Goal: Book appointment/travel/reservation

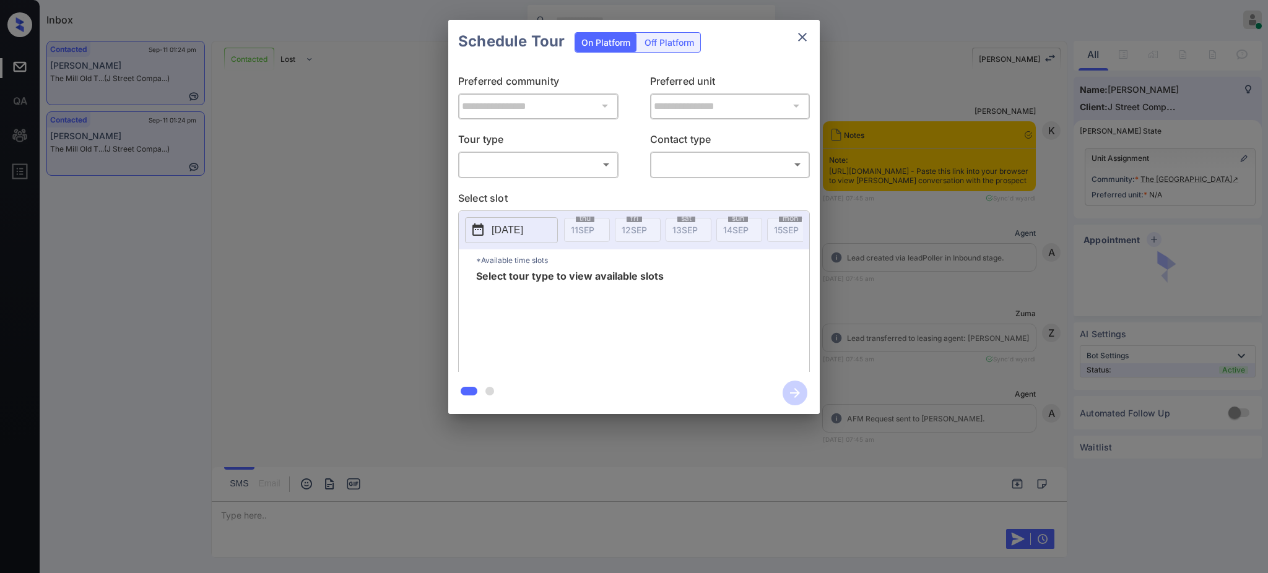
scroll to position [2110, 0]
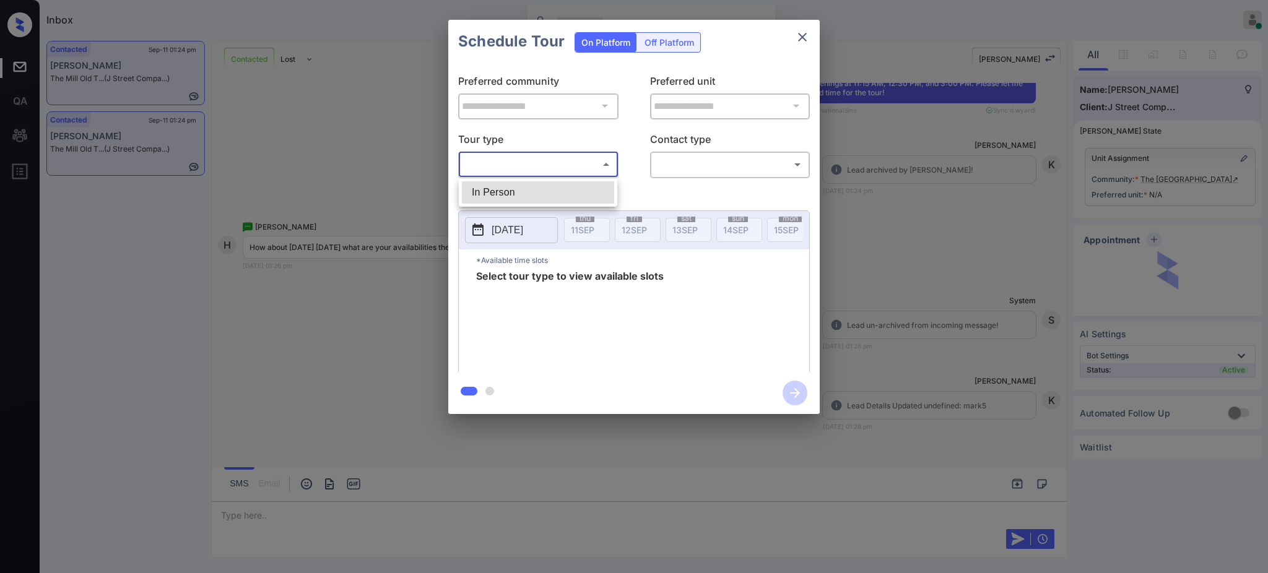
click at [540, 163] on body "Inbox Ajay Kumar Online Set yourself offline Set yourself on break Profile Swit…" at bounding box center [634, 286] width 1268 height 573
click at [523, 178] on ul "In Person" at bounding box center [538, 192] width 159 height 28
click at [561, 186] on li "In Person" at bounding box center [538, 192] width 152 height 22
type input "********"
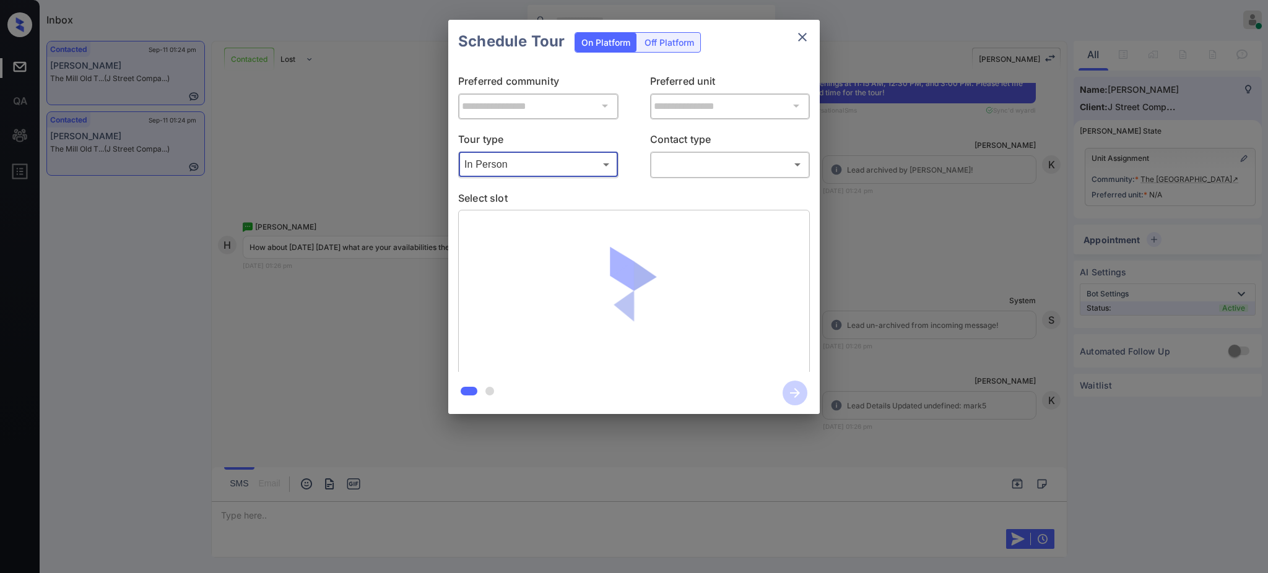
click at [714, 162] on body "Inbox Ajay Kumar Online Set yourself offline Set yourself on break Profile Swit…" at bounding box center [634, 286] width 1268 height 573
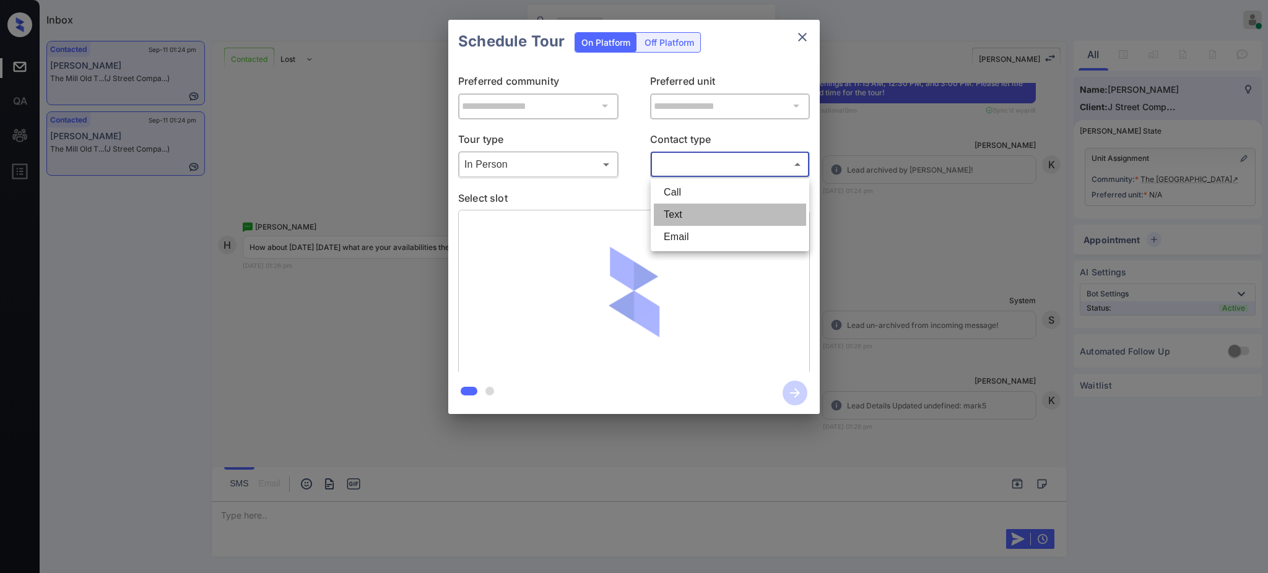
click at [696, 218] on li "Text" at bounding box center [730, 215] width 152 height 22
type input "****"
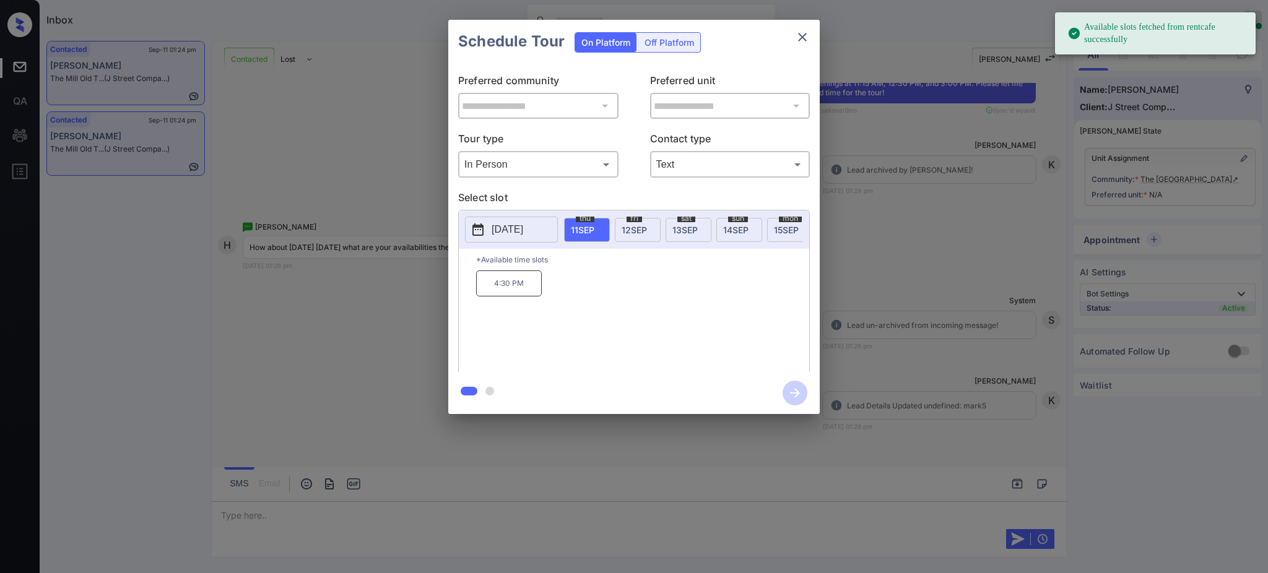
click at [622, 230] on span "12 SEP" at bounding box center [634, 230] width 25 height 11
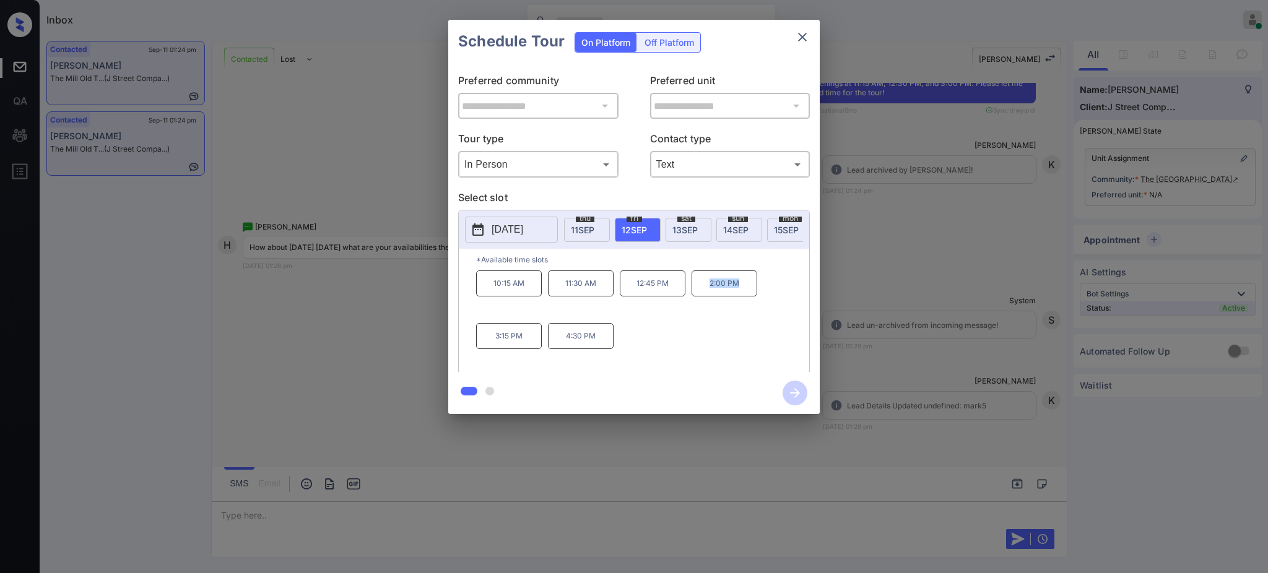
drag, startPoint x: 702, startPoint y: 292, endPoint x: 762, endPoint y: 298, distance: 59.8
type textarea "*******"
click at [749, 297] on p "2:00 PM" at bounding box center [725, 284] width 66 height 26
copy p "2:00 PM"
click at [804, 35] on icon "close" at bounding box center [802, 37] width 9 height 9
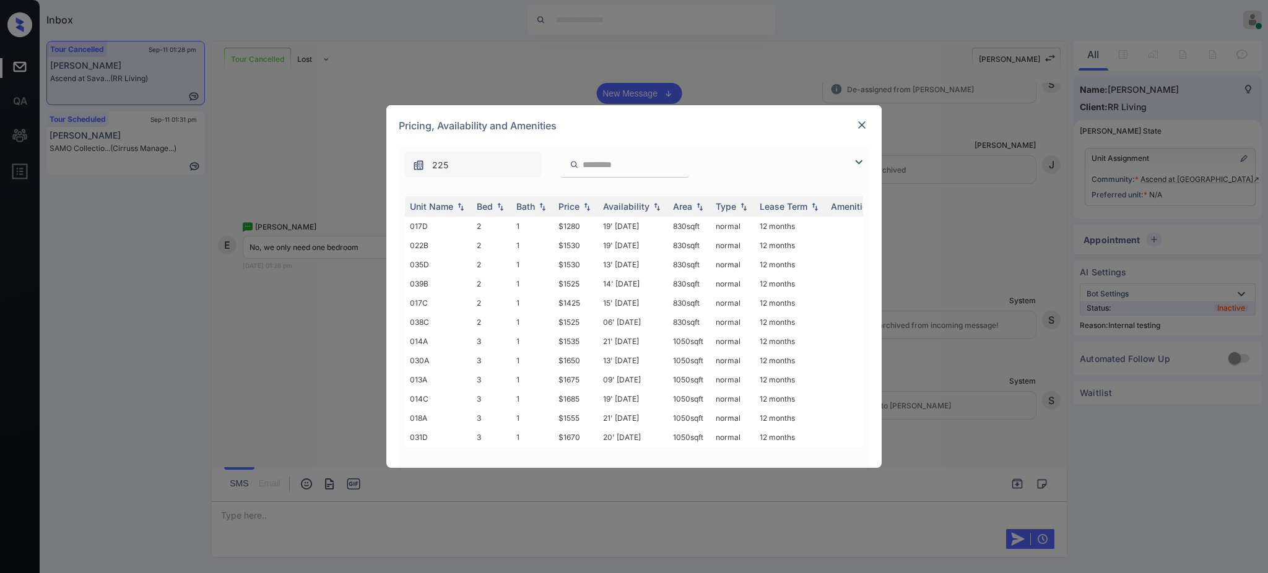
click at [858, 123] on img at bounding box center [862, 125] width 12 height 12
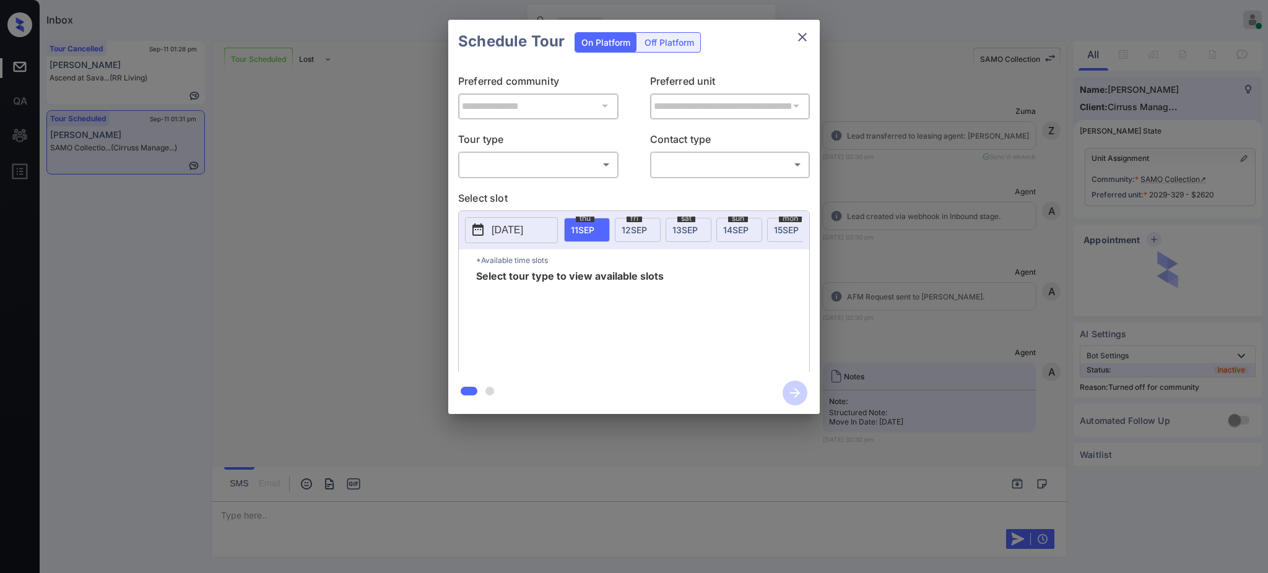
click at [545, 162] on body "Inbox Ajay Kumar Online Set yourself offline Set yourself on break Profile Swit…" at bounding box center [634, 286] width 1268 height 573
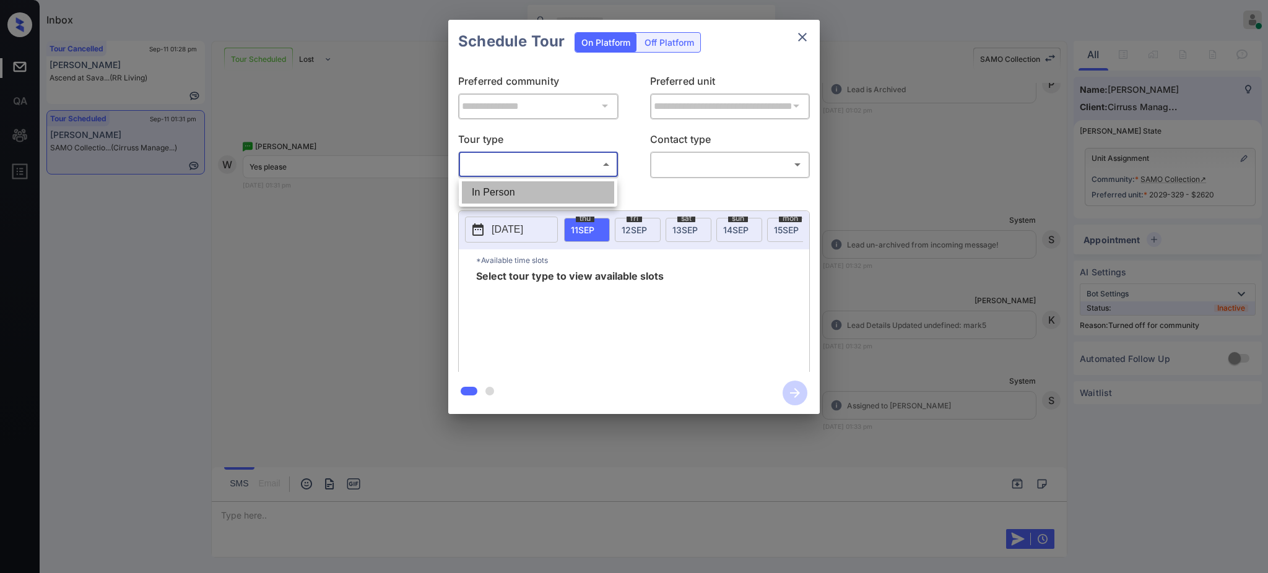
click at [519, 195] on li "In Person" at bounding box center [538, 192] width 152 height 22
type input "********"
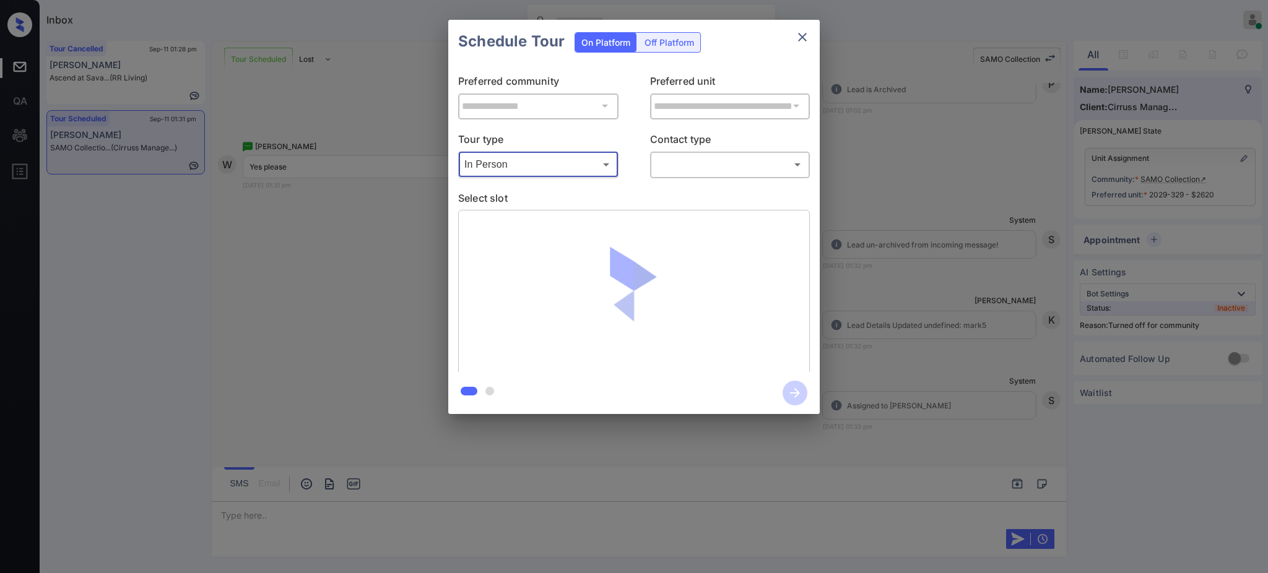
click at [697, 171] on body "Inbox Ajay Kumar Online Set yourself offline Set yourself on break Profile Swit…" at bounding box center [634, 286] width 1268 height 573
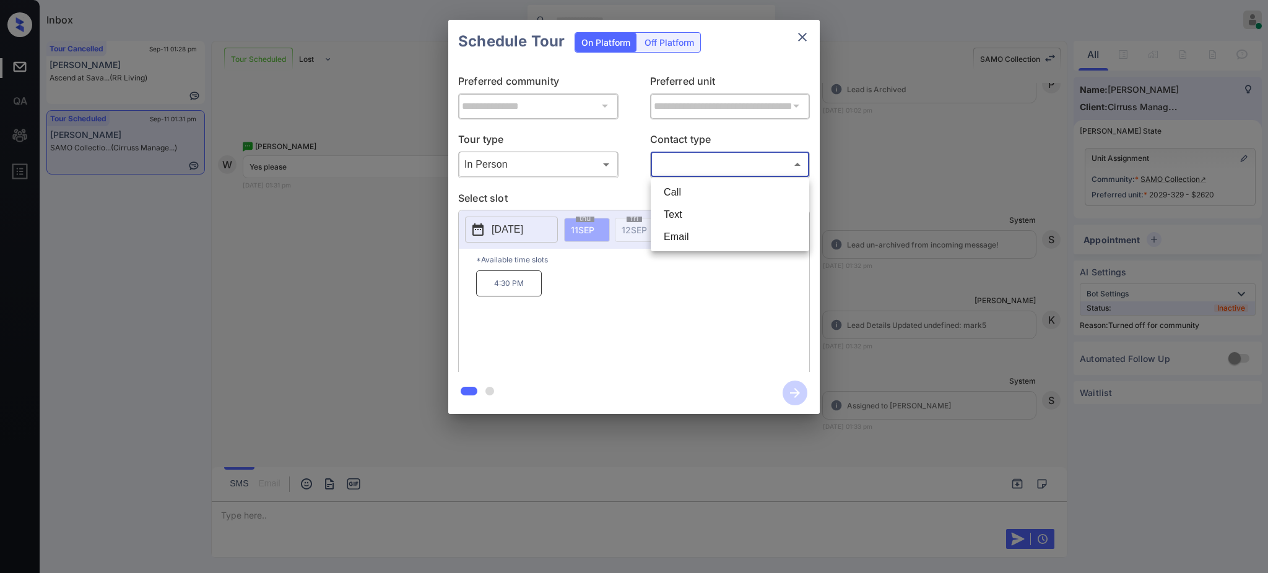
click at [684, 211] on li "Text" at bounding box center [730, 215] width 152 height 22
type input "****"
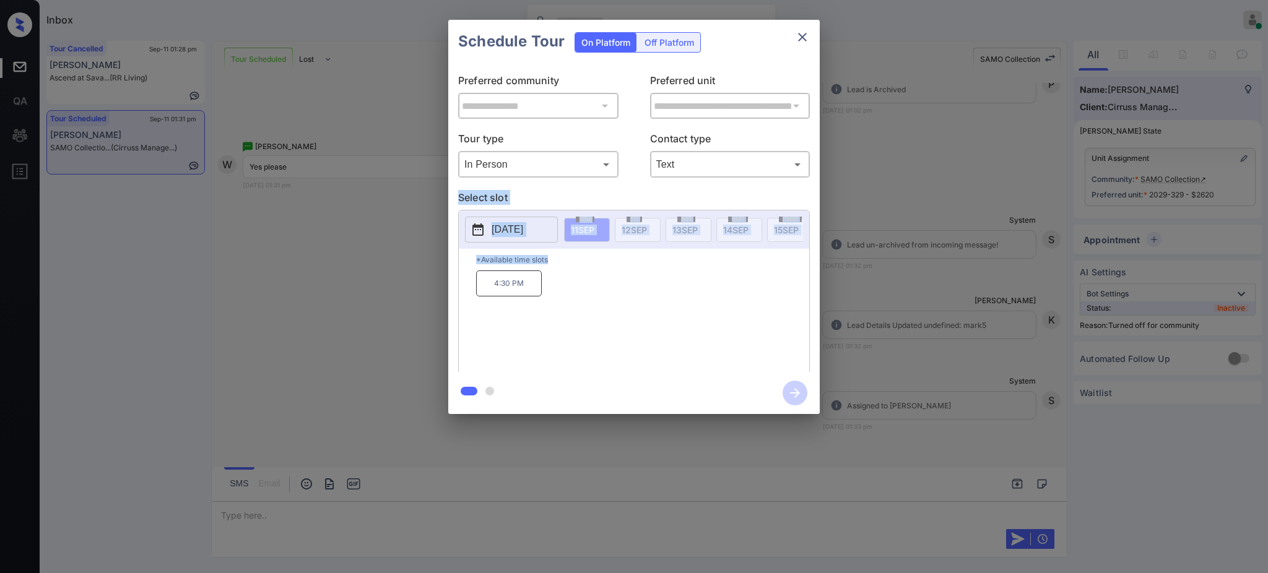
drag, startPoint x: 854, startPoint y: 261, endPoint x: 218, endPoint y: 187, distance: 640.8
click at [218, 187] on div "**********" at bounding box center [634, 217] width 1268 height 434
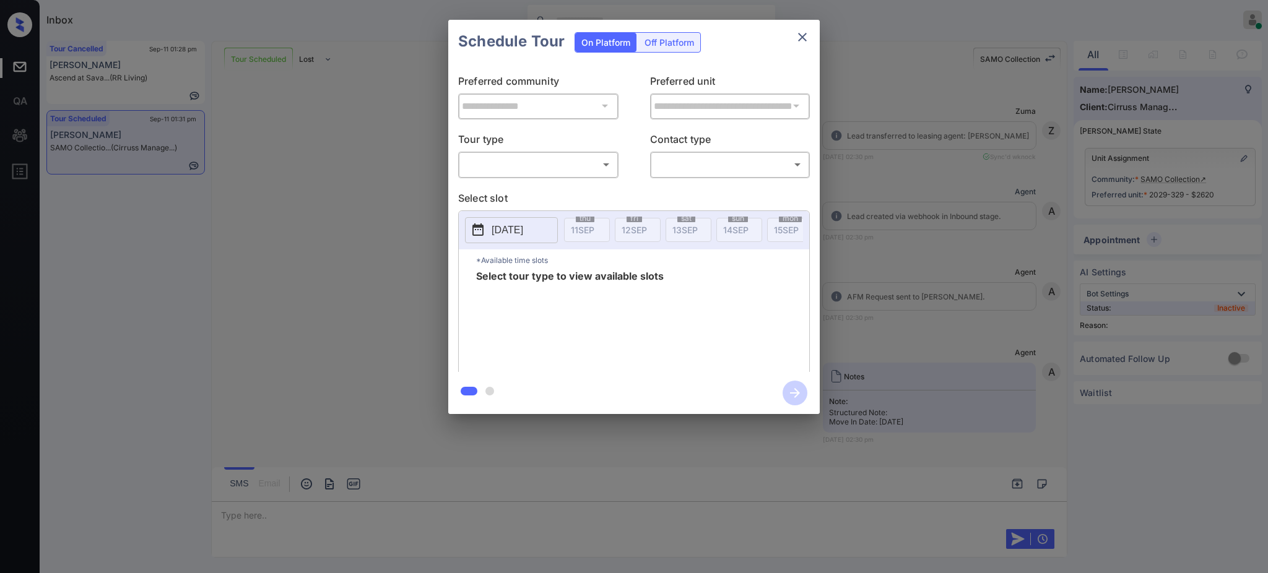
scroll to position [114, 0]
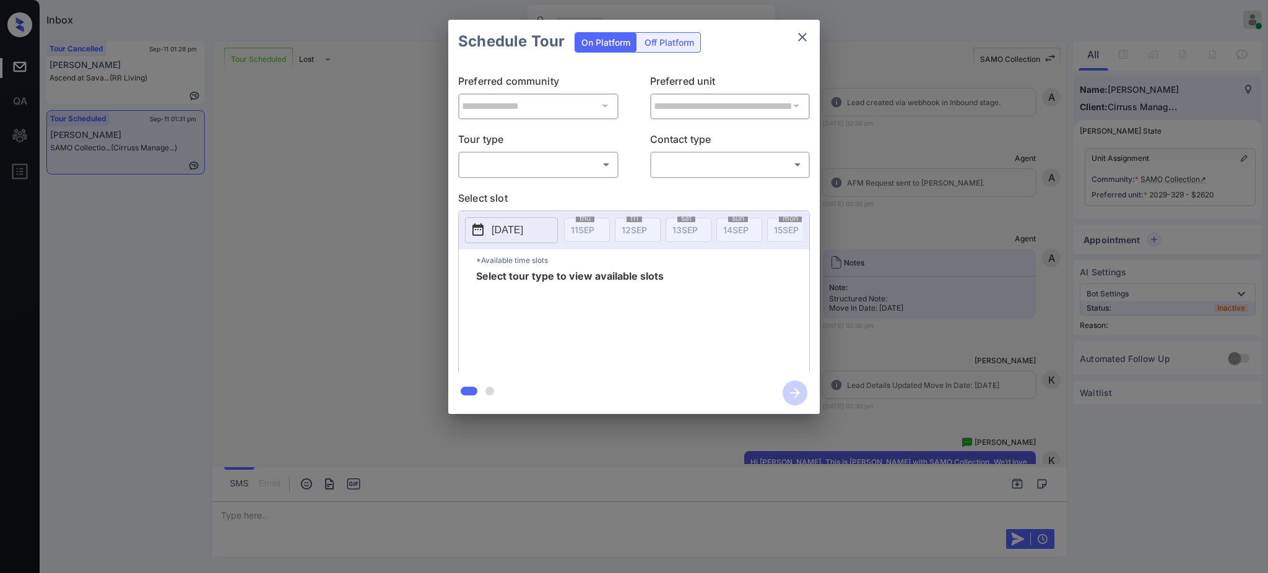
click at [559, 173] on body "Inbox Ajay Kumar Online Set yourself offline Set yourself on break Profile Swit…" at bounding box center [634, 286] width 1268 height 573
click at [529, 189] on li "In Person" at bounding box center [538, 192] width 152 height 22
type input "********"
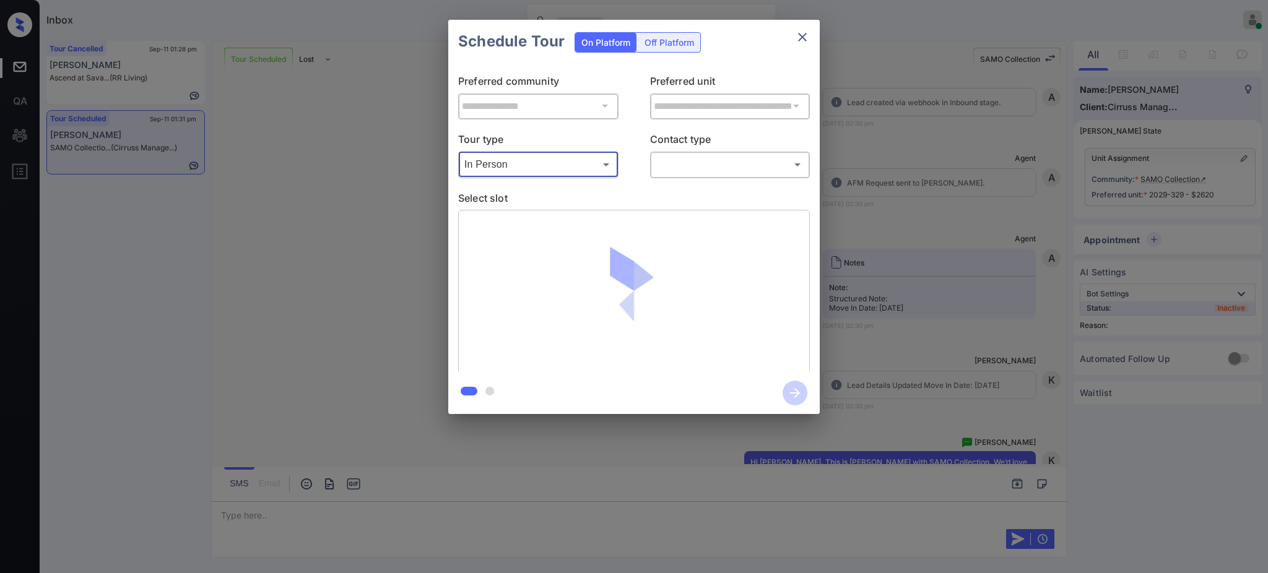
click at [678, 167] on body "Inbox Ajay Kumar Online Set yourself offline Set yourself on break Profile Swit…" at bounding box center [634, 286] width 1268 height 573
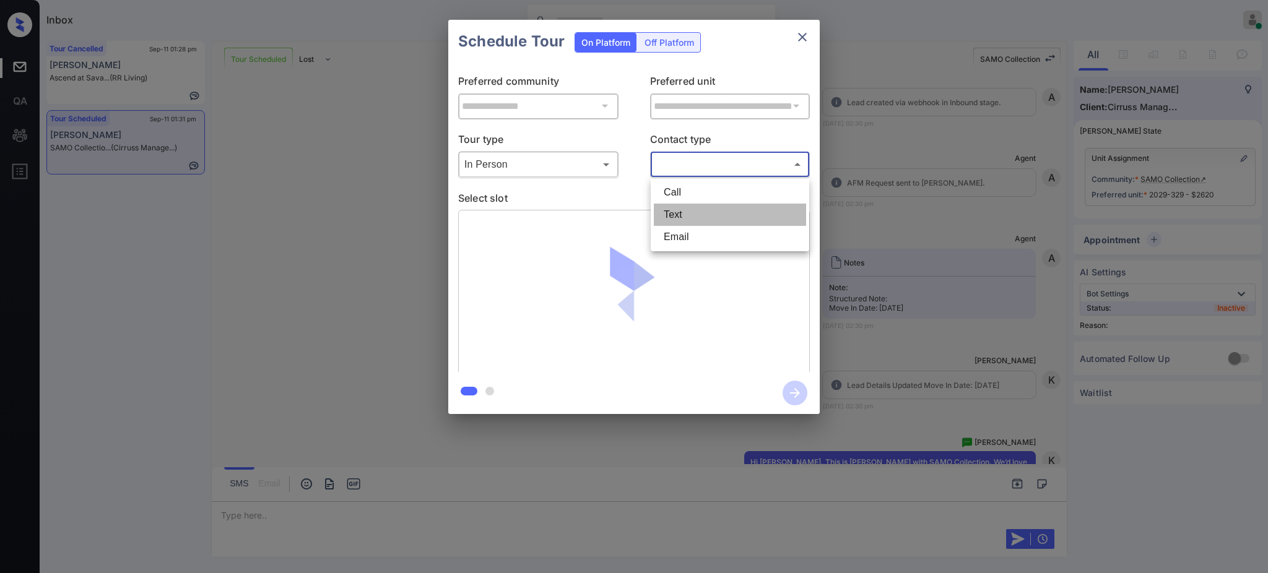
click at [680, 207] on li "Text" at bounding box center [730, 215] width 152 height 22
type input "****"
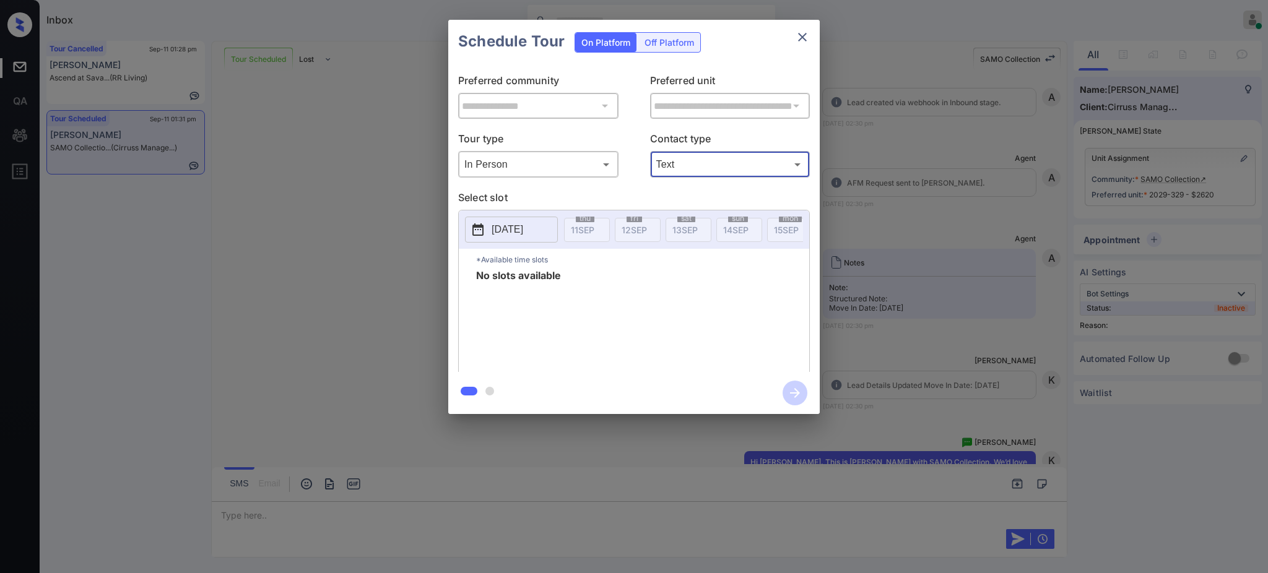
click at [523, 232] on p "[DATE]" at bounding box center [508, 229] width 32 height 15
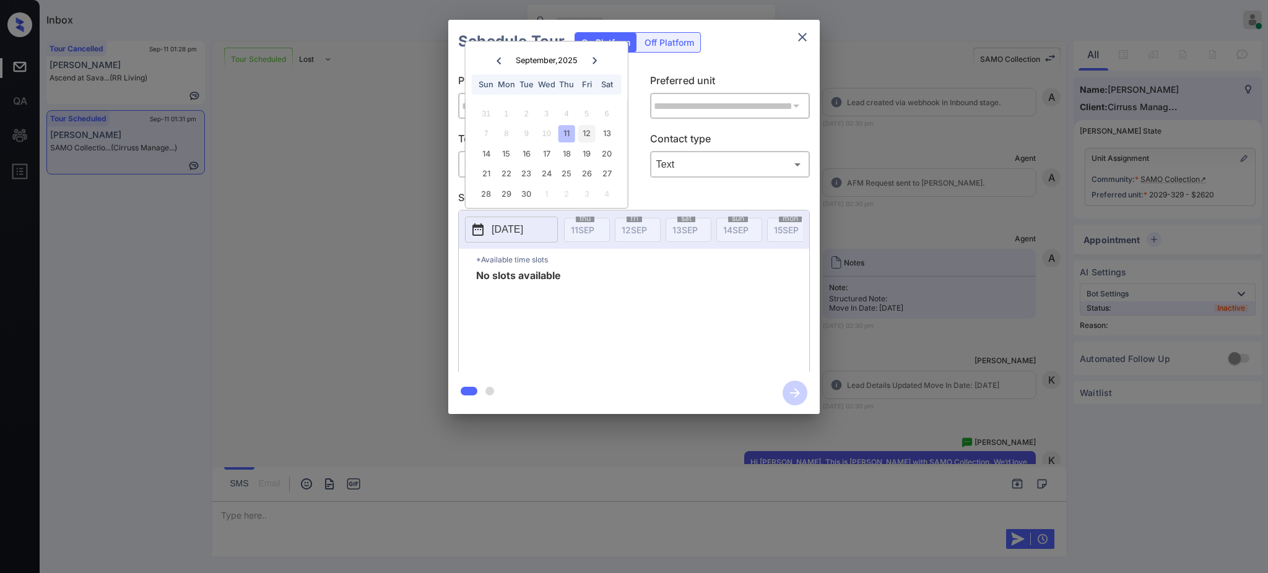
click at [580, 134] on div "12" at bounding box center [586, 133] width 17 height 17
click at [568, 133] on div "11" at bounding box center [567, 133] width 17 height 17
click at [606, 136] on div "13" at bounding box center [606, 133] width 17 height 17
click at [796, 38] on icon "close" at bounding box center [802, 37] width 15 height 15
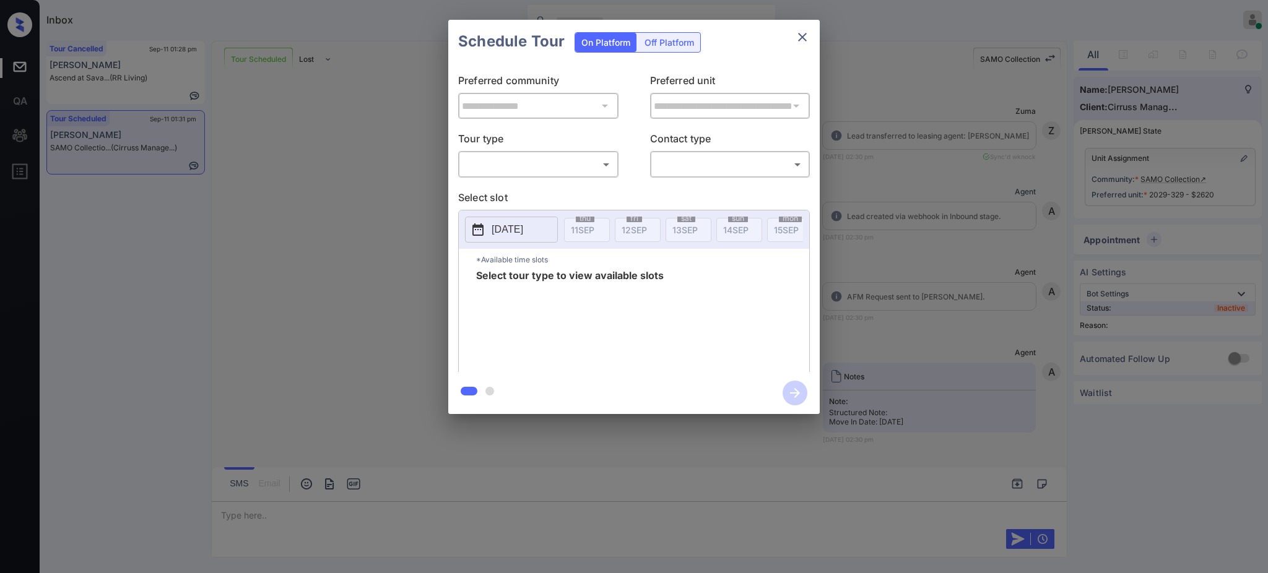
scroll to position [114, 0]
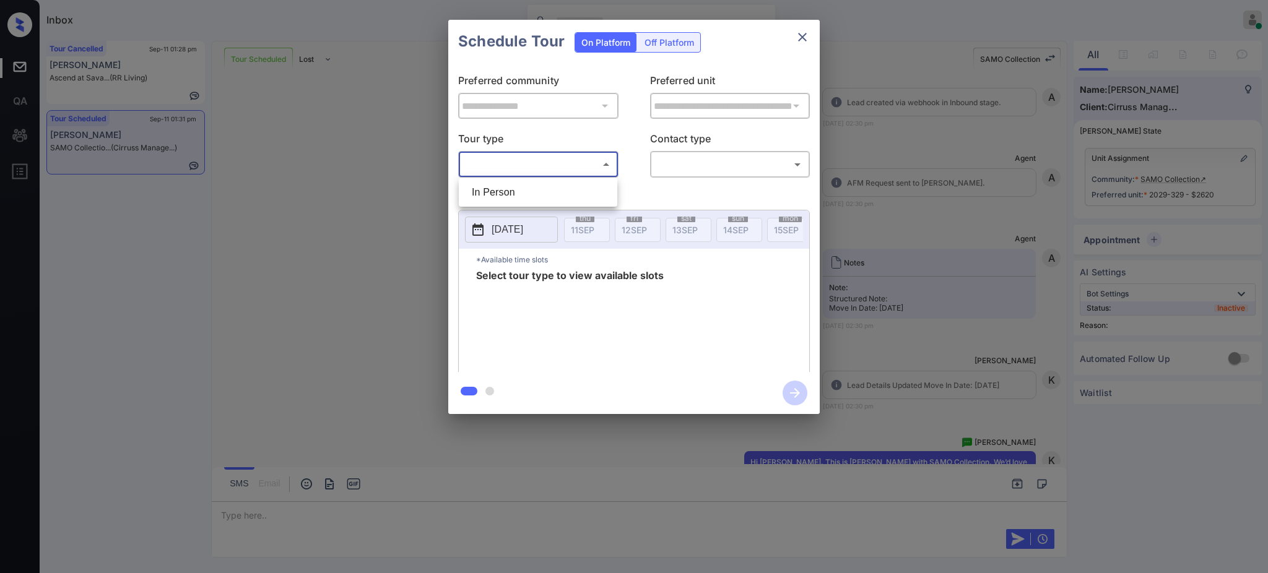
click at [577, 159] on body "Inbox [PERSON_NAME] Online Set yourself offline Set yourself on break Profile S…" at bounding box center [634, 286] width 1268 height 573
click at [536, 188] on li "In Person" at bounding box center [538, 192] width 152 height 22
type input "********"
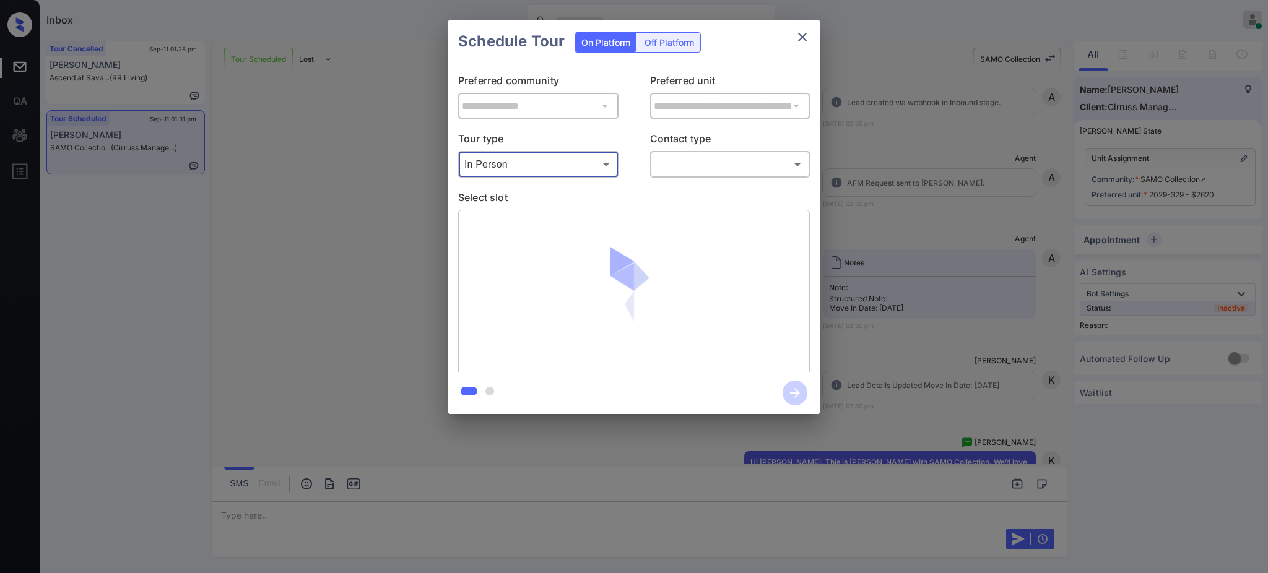
click at [736, 158] on body "Inbox [PERSON_NAME] Online Set yourself offline Set yourself on break Profile S…" at bounding box center [634, 286] width 1268 height 573
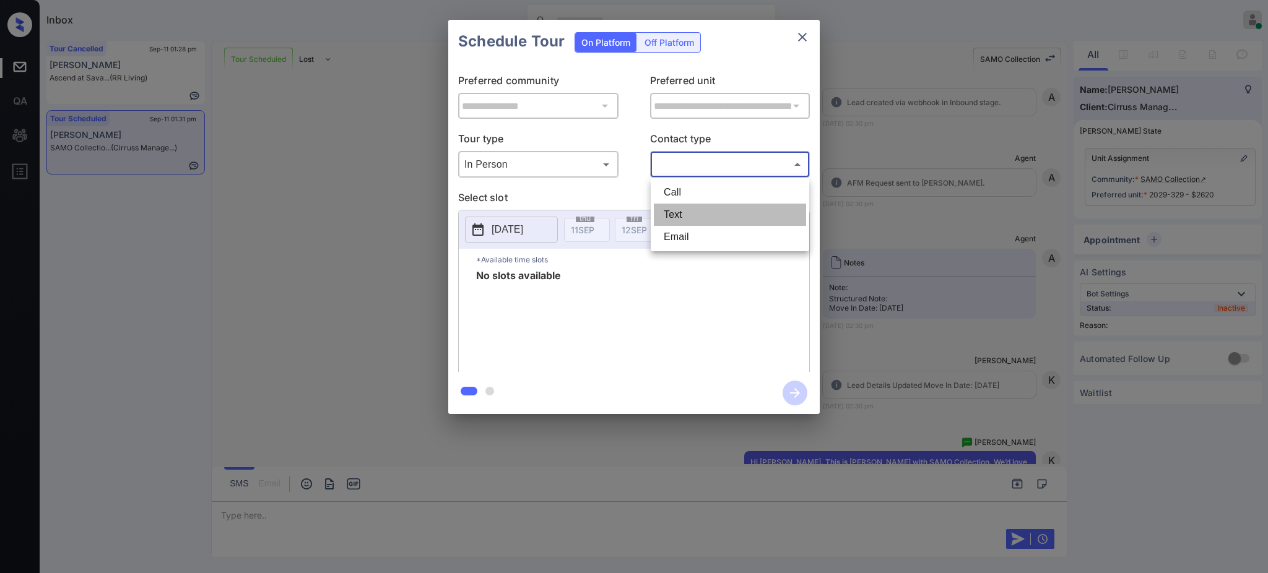
click at [689, 211] on li "Text" at bounding box center [730, 215] width 152 height 22
type input "****"
click at [550, 224] on button "[DATE]" at bounding box center [511, 230] width 93 height 26
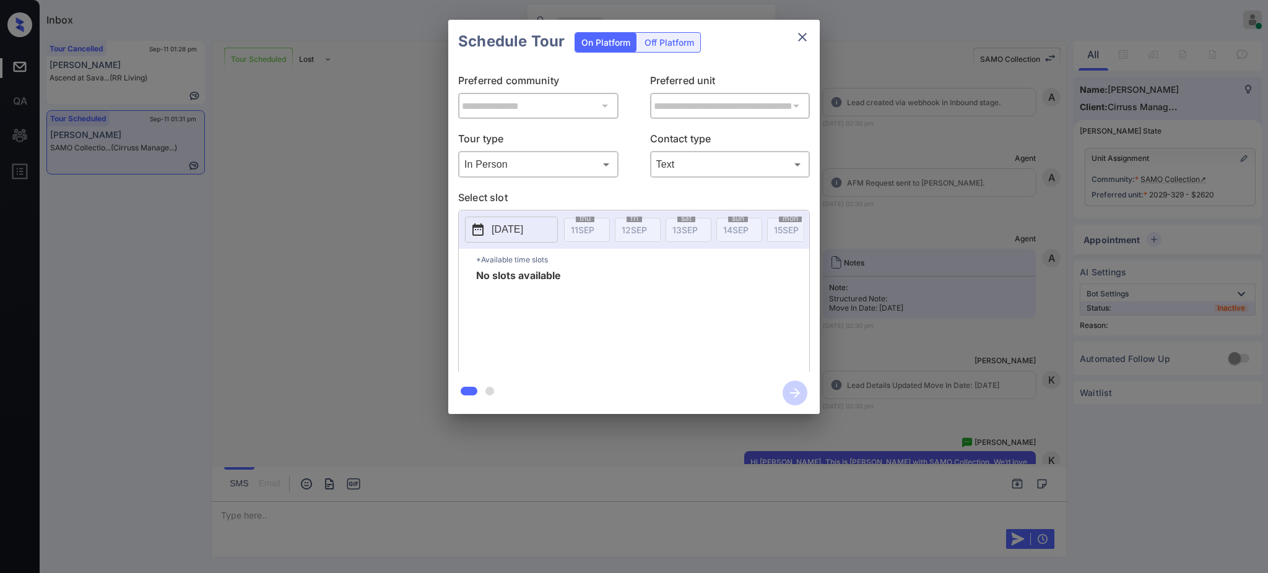
click at [1035, 215] on div "**********" at bounding box center [634, 217] width 1268 height 434
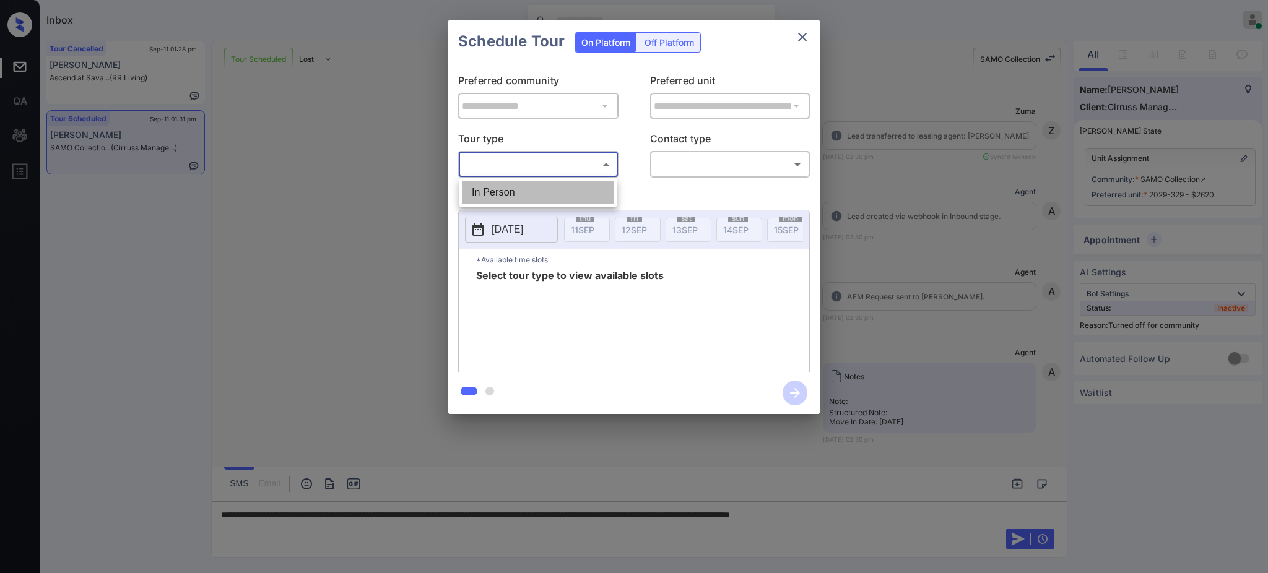
click at [501, 186] on li "In Person" at bounding box center [538, 192] width 152 height 22
type input "********"
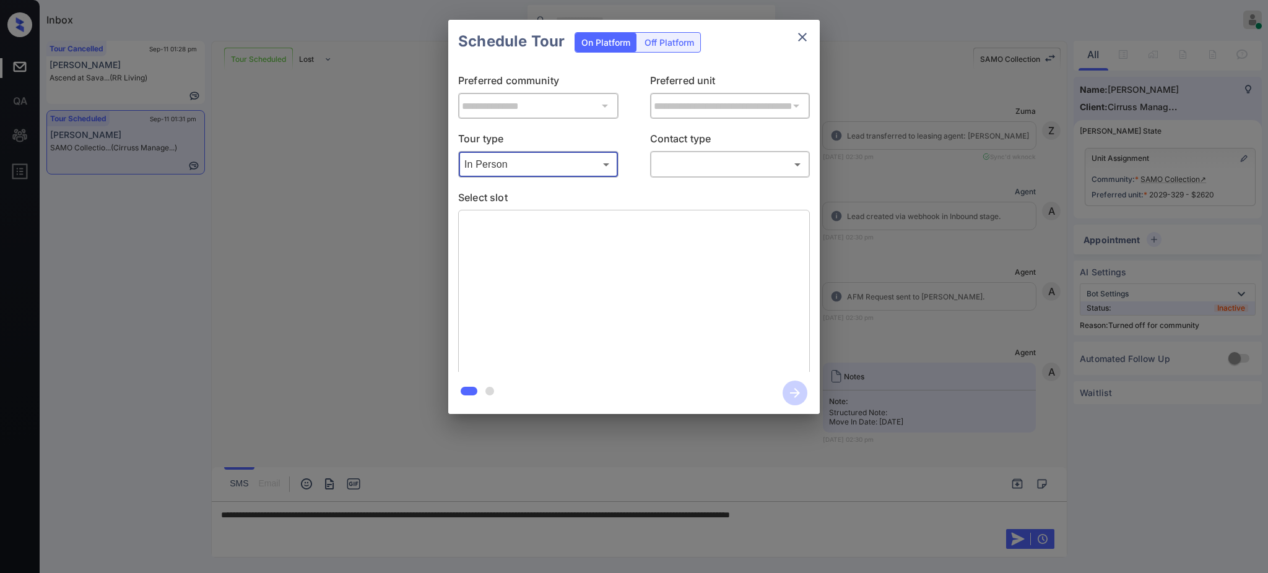
scroll to position [196, 0]
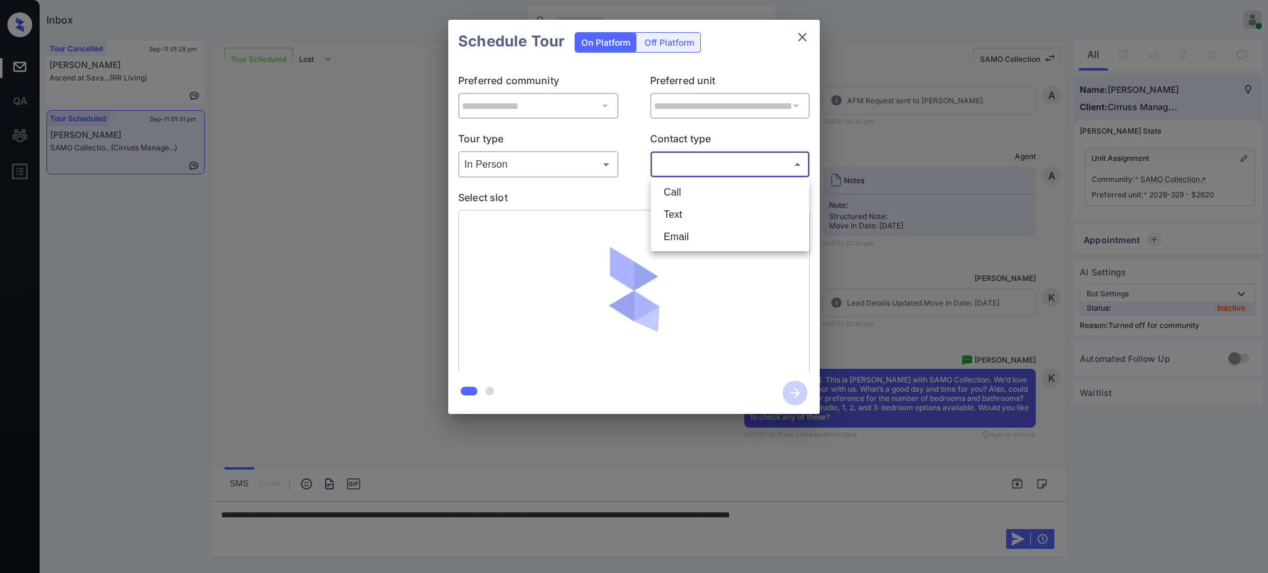
click at [669, 167] on body "Inbox Ajay Kumar Online Set yourself offline Set yourself on break Profile Swit…" at bounding box center [634, 286] width 1268 height 573
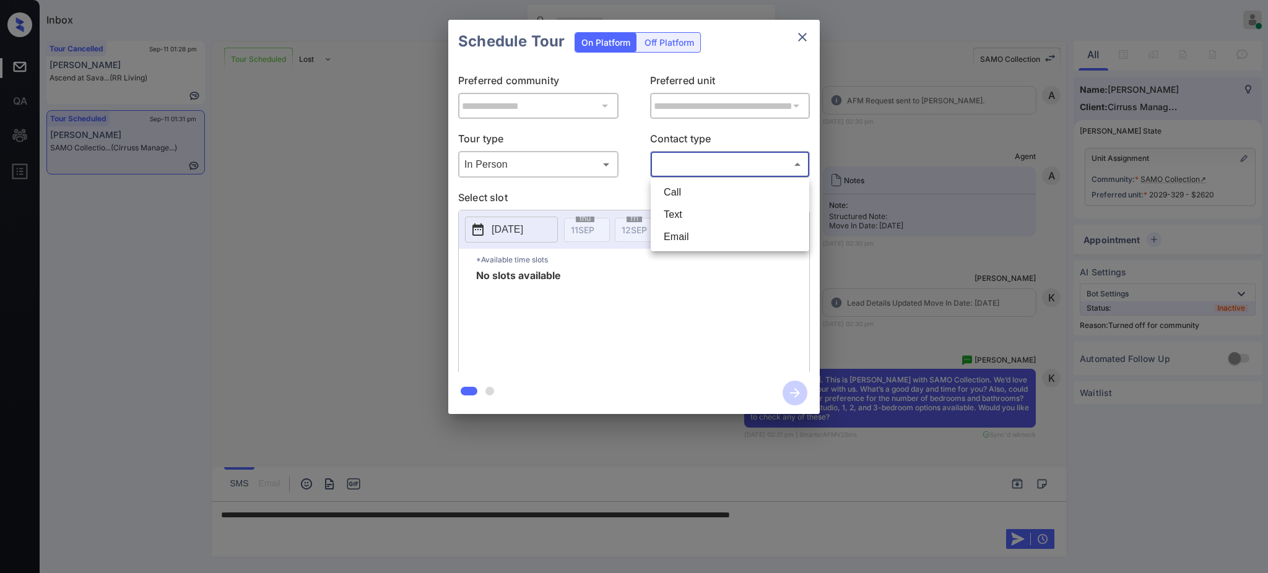
click at [669, 218] on li "Text" at bounding box center [730, 215] width 152 height 22
type input "****"
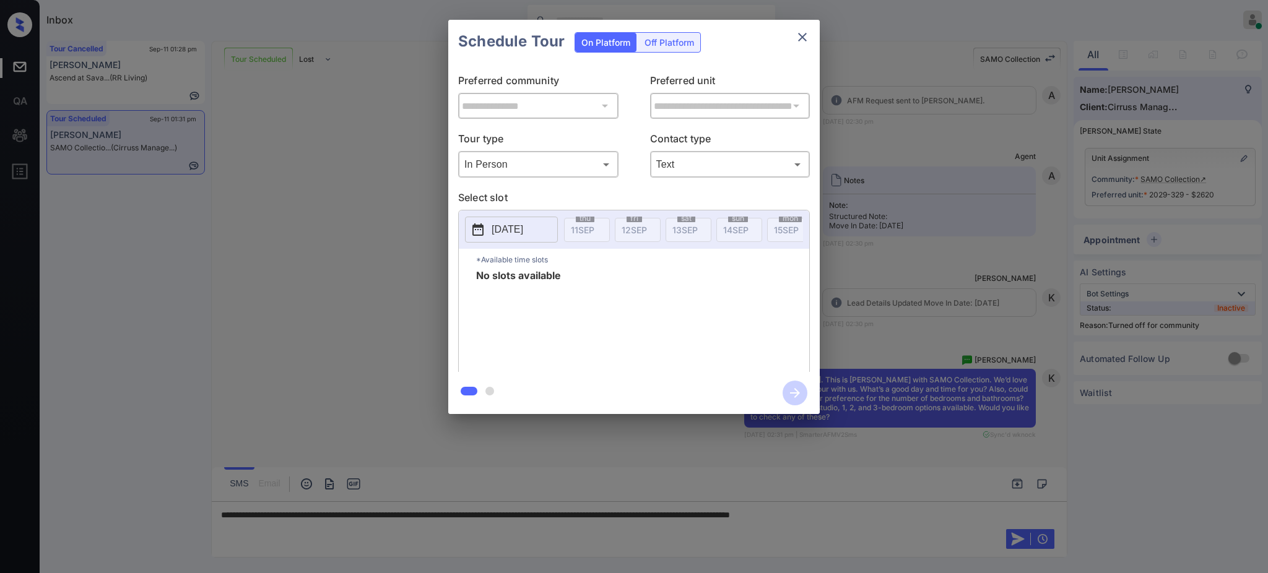
click at [895, 115] on div "**********" at bounding box center [634, 217] width 1268 height 434
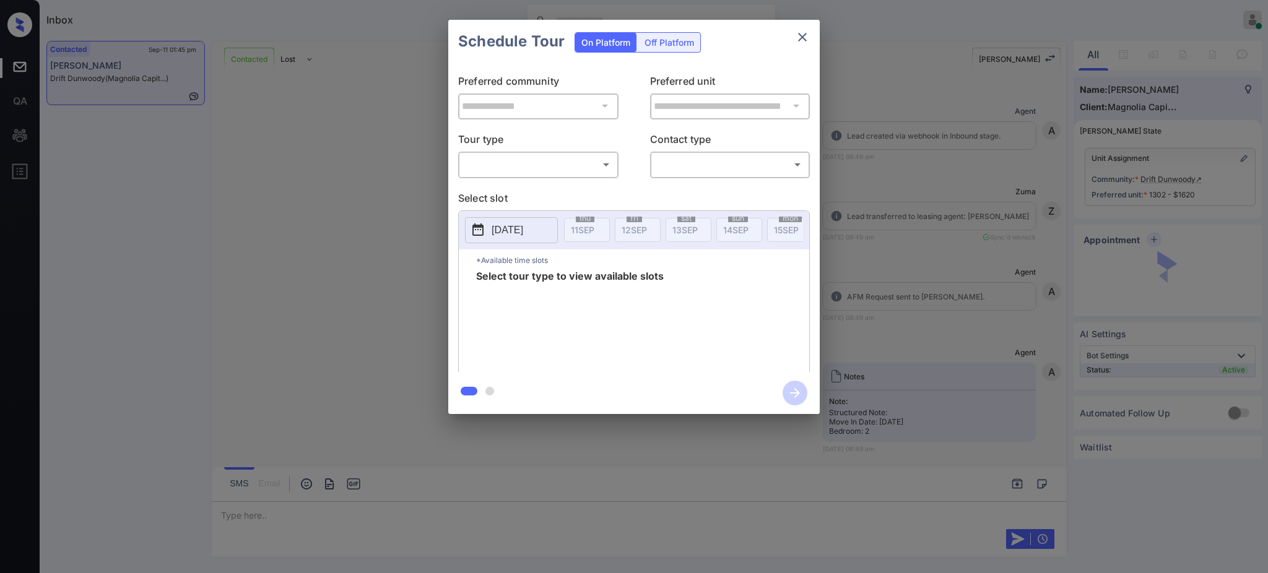
scroll to position [3059, 0]
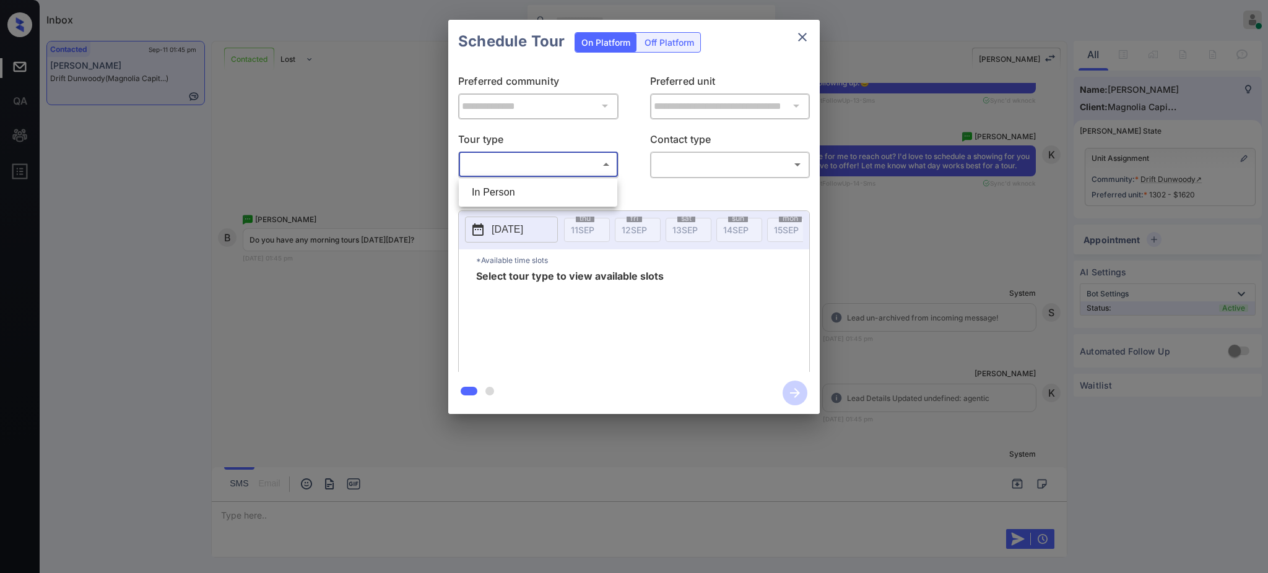
click at [541, 162] on body "Inbox [PERSON_NAME] Online Set yourself offline Set yourself on break Profile S…" at bounding box center [634, 286] width 1268 height 573
click at [528, 193] on li "In Person" at bounding box center [538, 192] width 152 height 22
type input "********"
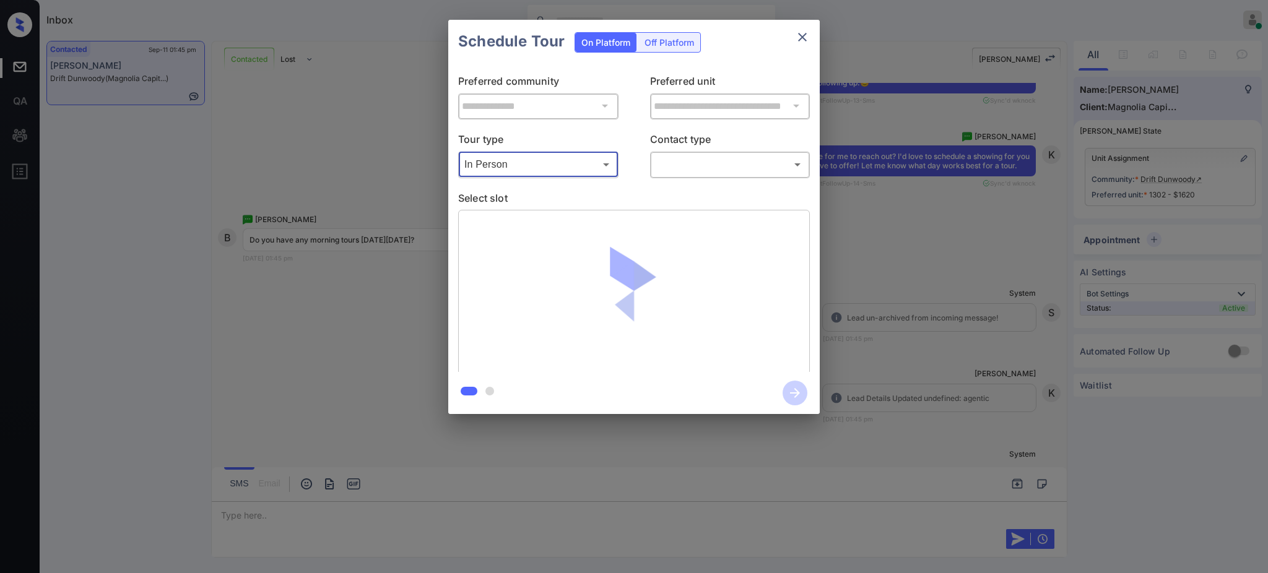
click at [688, 154] on body "Inbox Ajay Kumar Online Set yourself offline Set yourself on break Profile Swit…" at bounding box center [634, 286] width 1268 height 573
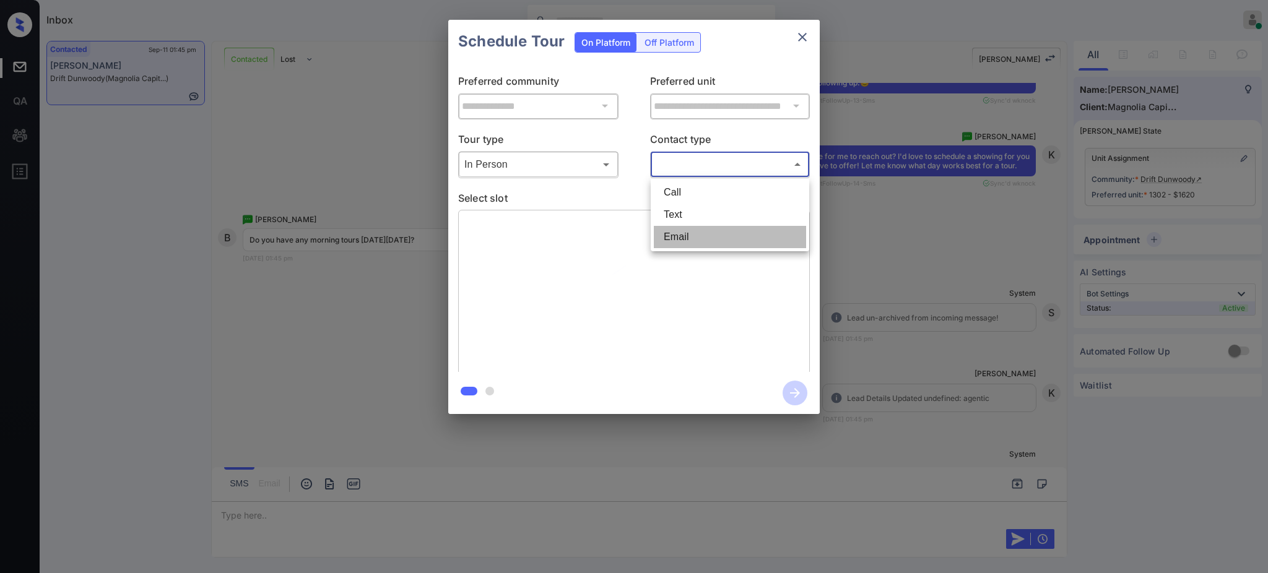
click at [674, 227] on li "Email" at bounding box center [730, 237] width 152 height 22
click at [685, 167] on body "Inbox Ajay Kumar Online Set yourself offline Set yourself on break Profile Swit…" at bounding box center [634, 286] width 1268 height 573
click at [682, 213] on li "Text" at bounding box center [730, 215] width 152 height 22
type input "****"
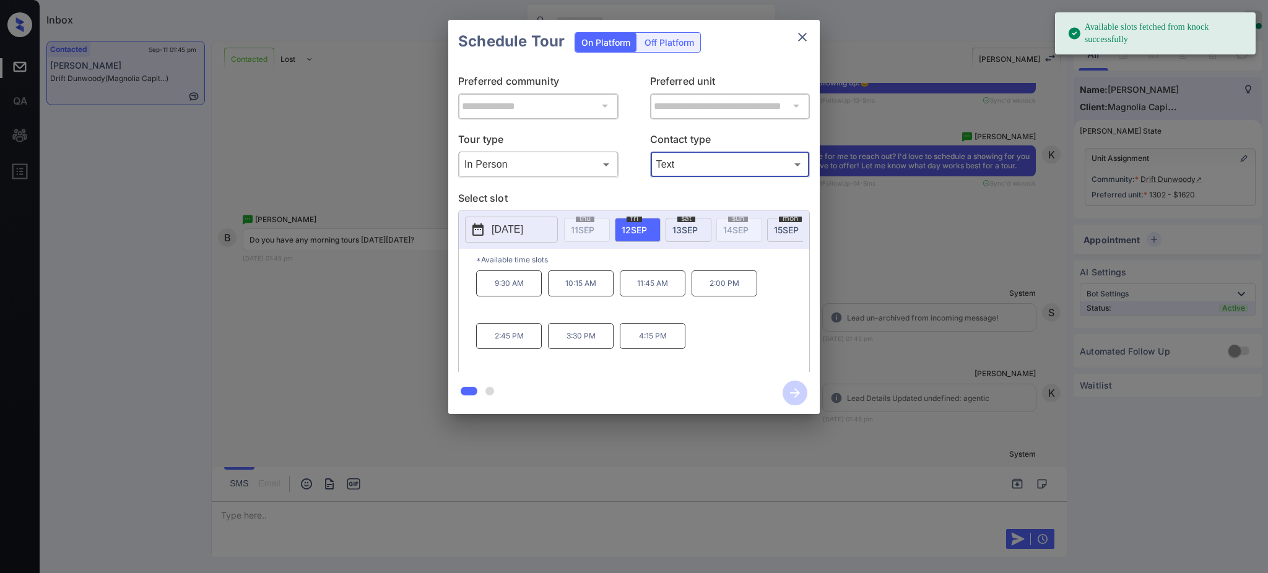
click at [523, 223] on p "[DATE]" at bounding box center [508, 229] width 32 height 15
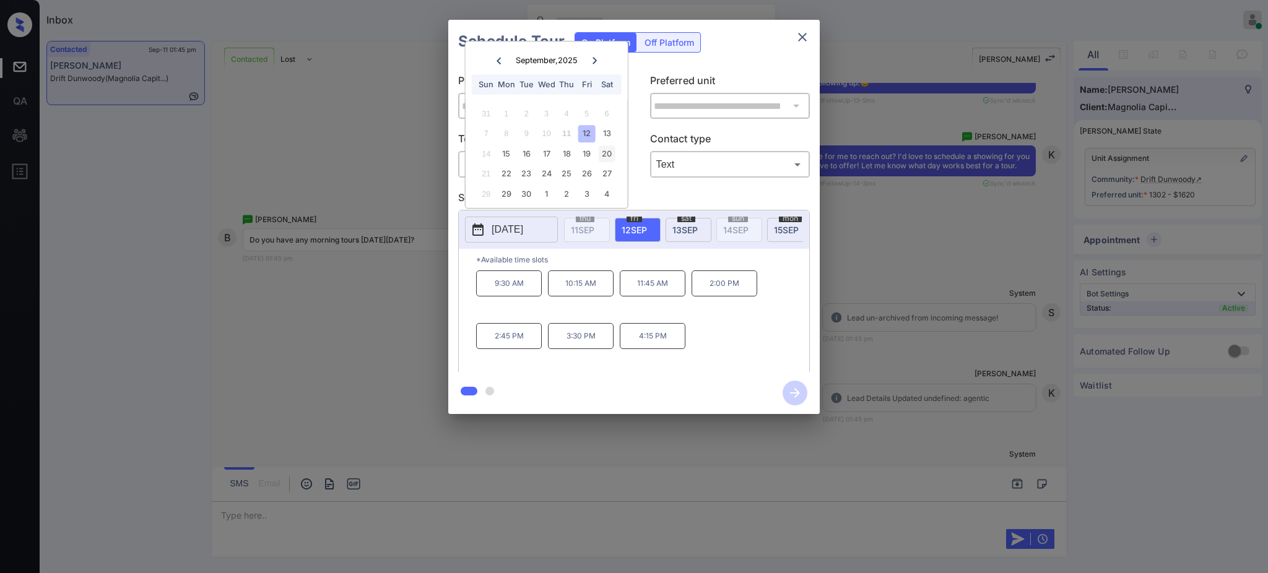
click at [604, 157] on div "20" at bounding box center [606, 154] width 17 height 17
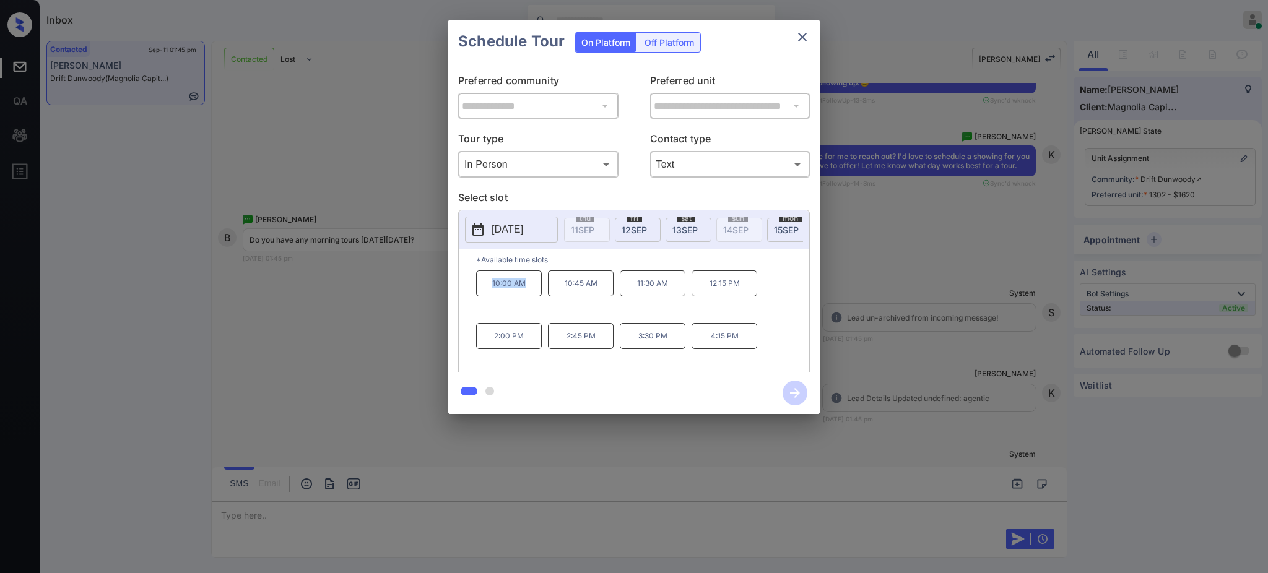
drag, startPoint x: 482, startPoint y: 293, endPoint x: 659, endPoint y: 224, distance: 190.0
click at [533, 293] on p "10:00 AM" at bounding box center [509, 284] width 66 height 26
copy p "10:00 AM"
click at [803, 34] on icon "close" at bounding box center [802, 37] width 15 height 15
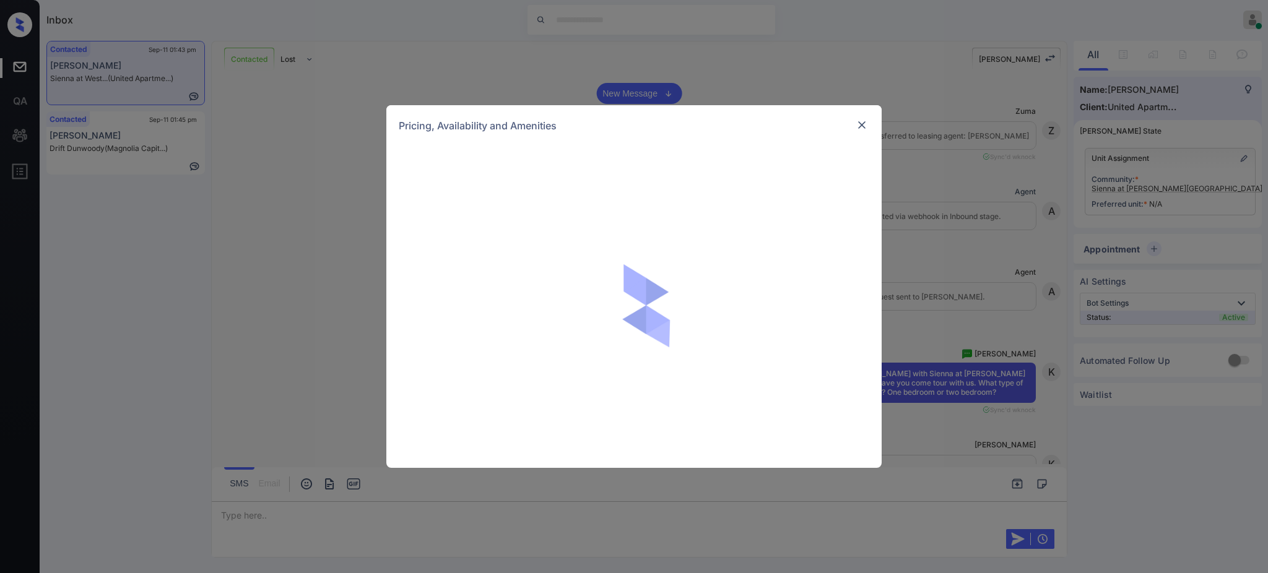
scroll to position [495, 0]
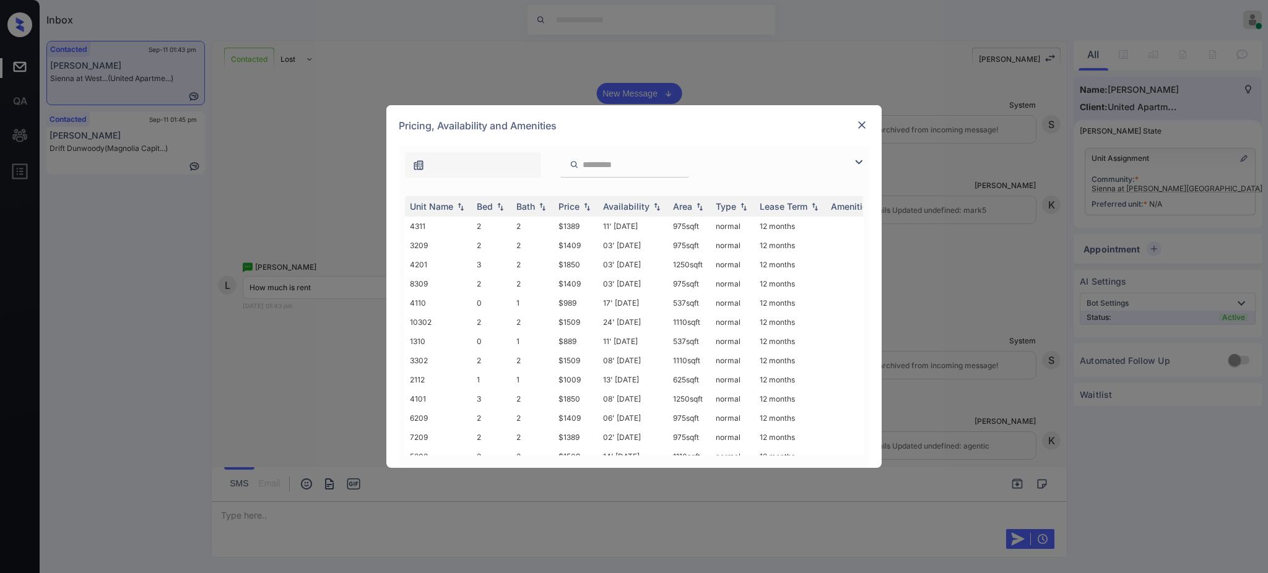
click at [489, 213] on th "Bed" at bounding box center [492, 206] width 40 height 20
drag, startPoint x: 557, startPoint y: 401, endPoint x: 658, endPoint y: 401, distance: 100.9
click at [594, 399] on td "$1009" at bounding box center [576, 407] width 45 height 19
copy td "$1009"
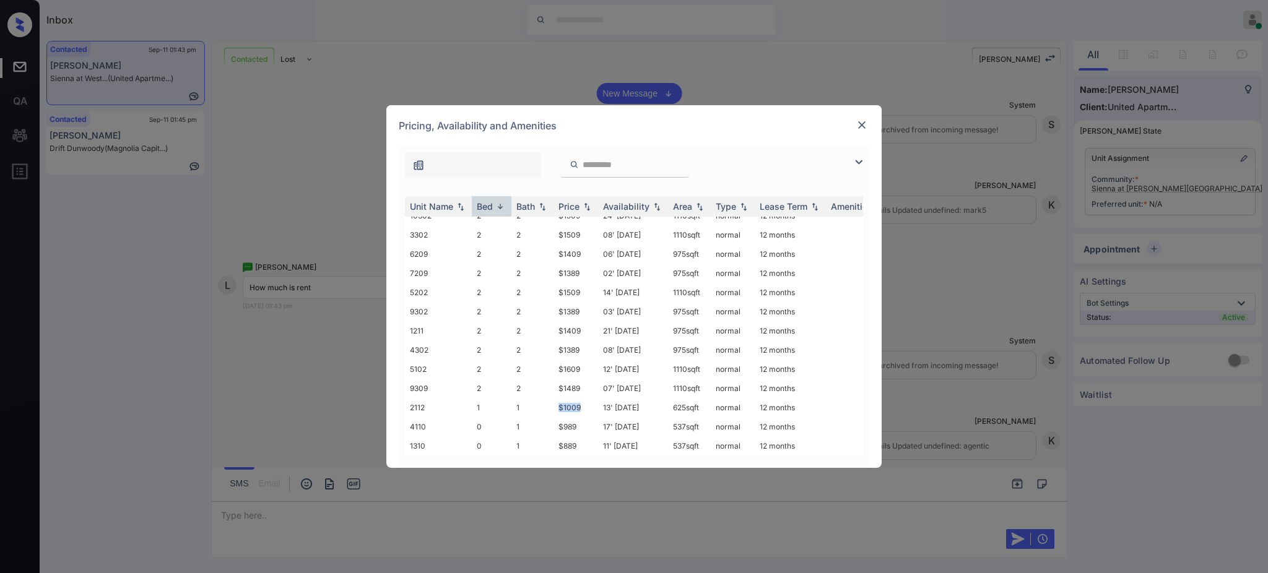
click at [867, 120] on img at bounding box center [862, 125] width 12 height 12
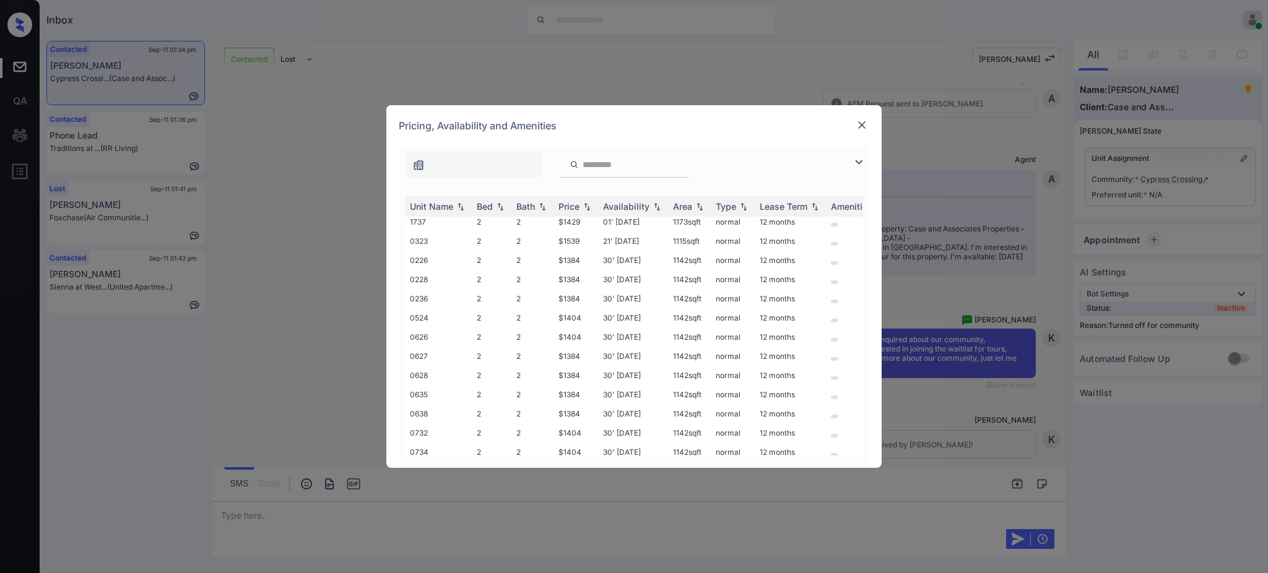
scroll to position [2972, 0]
click at [859, 120] on img at bounding box center [862, 125] width 12 height 12
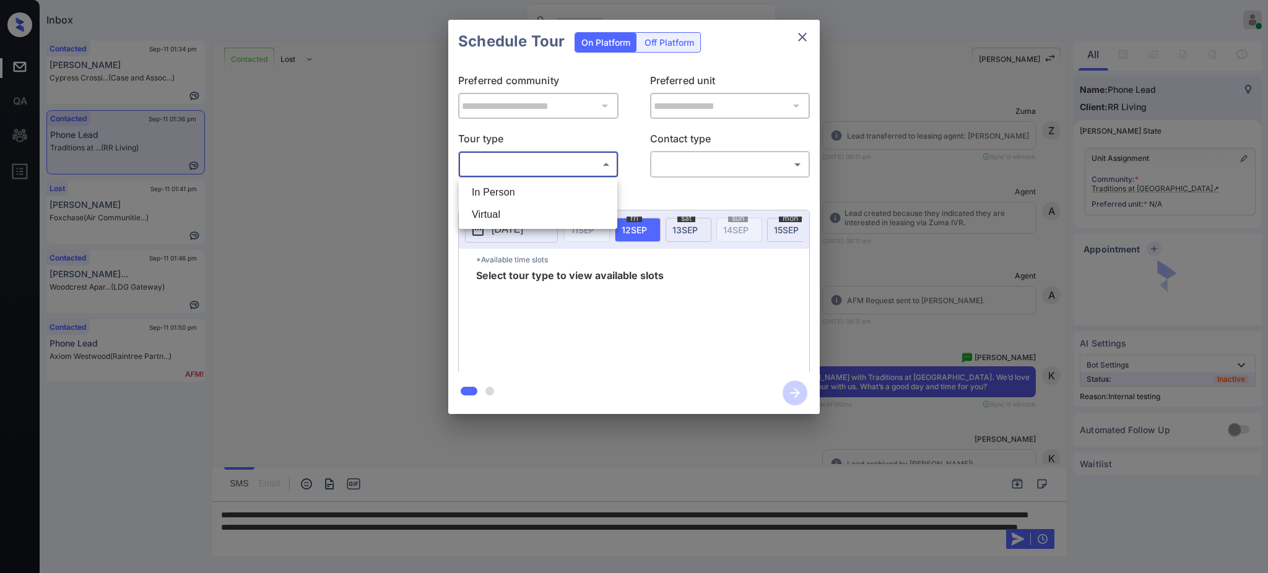
scroll to position [3191, 0]
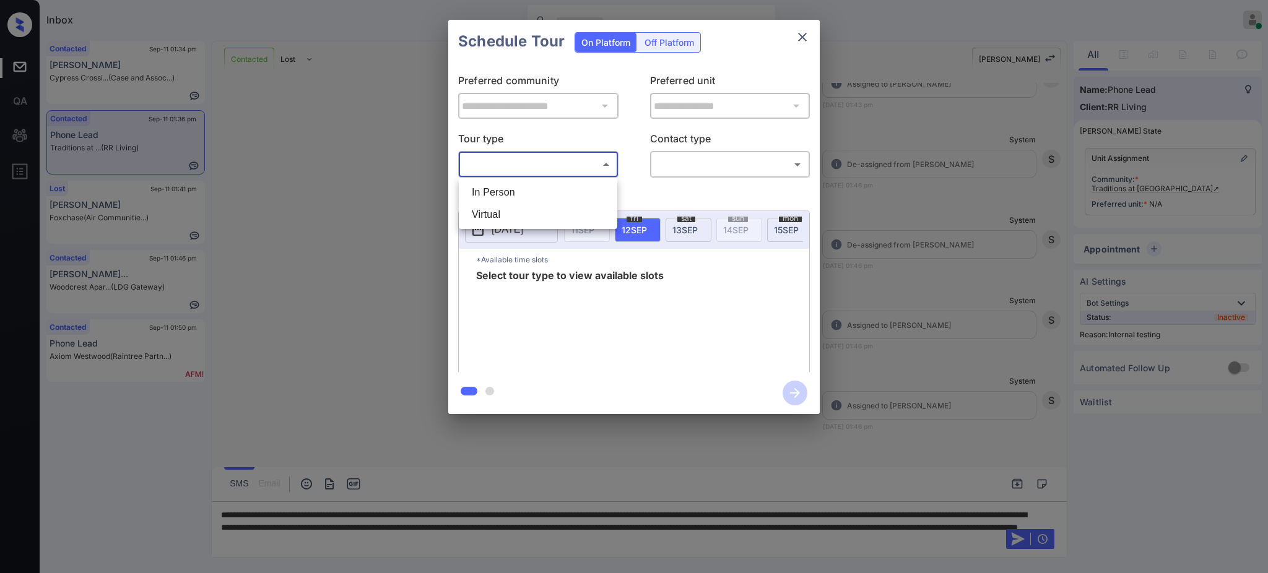
click at [794, 37] on div at bounding box center [634, 286] width 1268 height 573
click at [804, 37] on icon "close" at bounding box center [802, 37] width 15 height 15
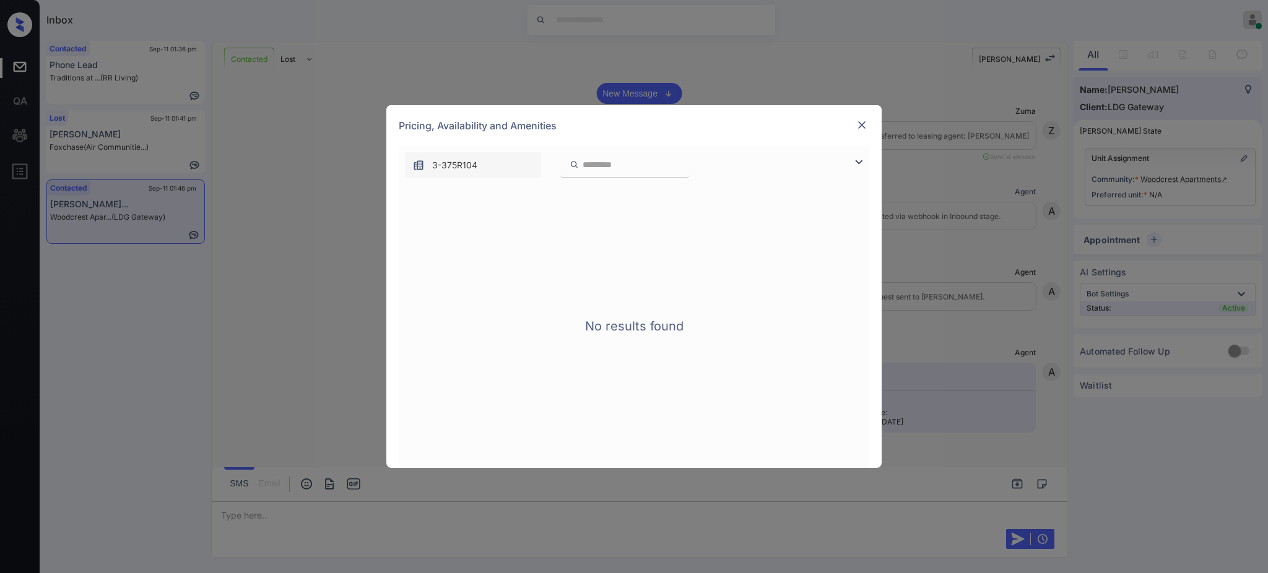
scroll to position [1173, 0]
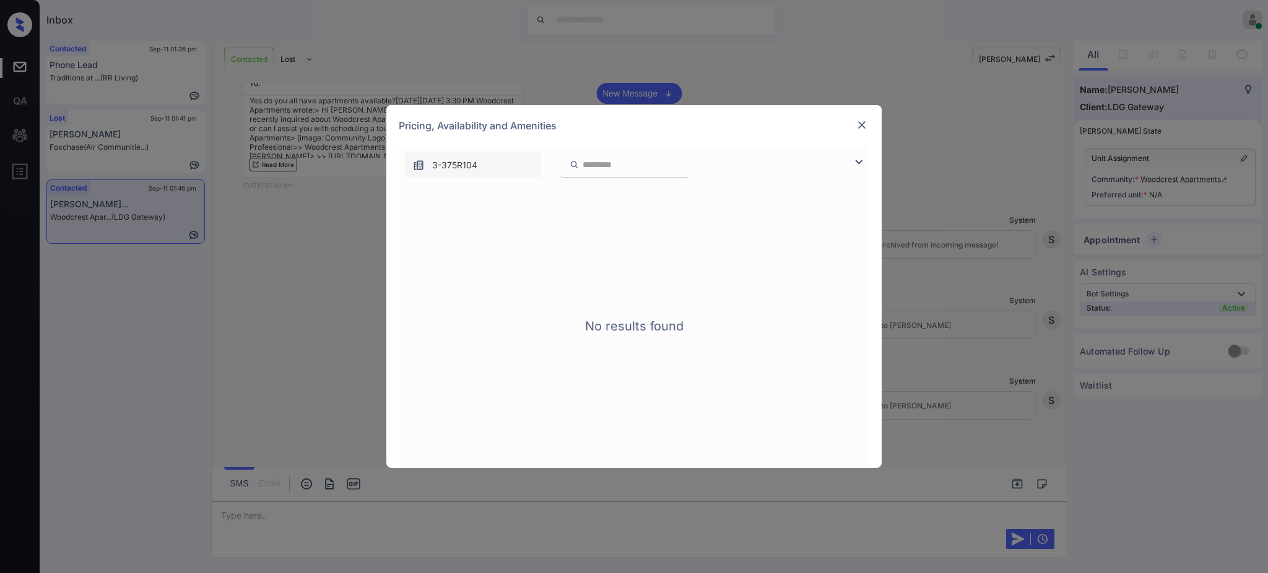
click at [859, 123] on img at bounding box center [862, 125] width 12 height 12
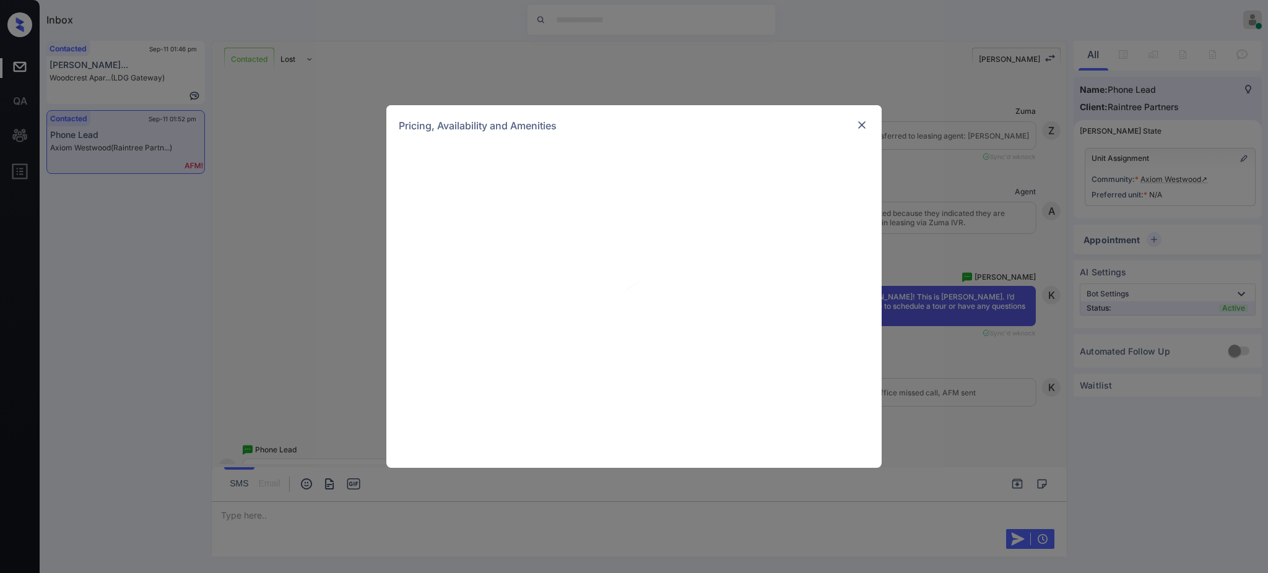
scroll to position [1610, 0]
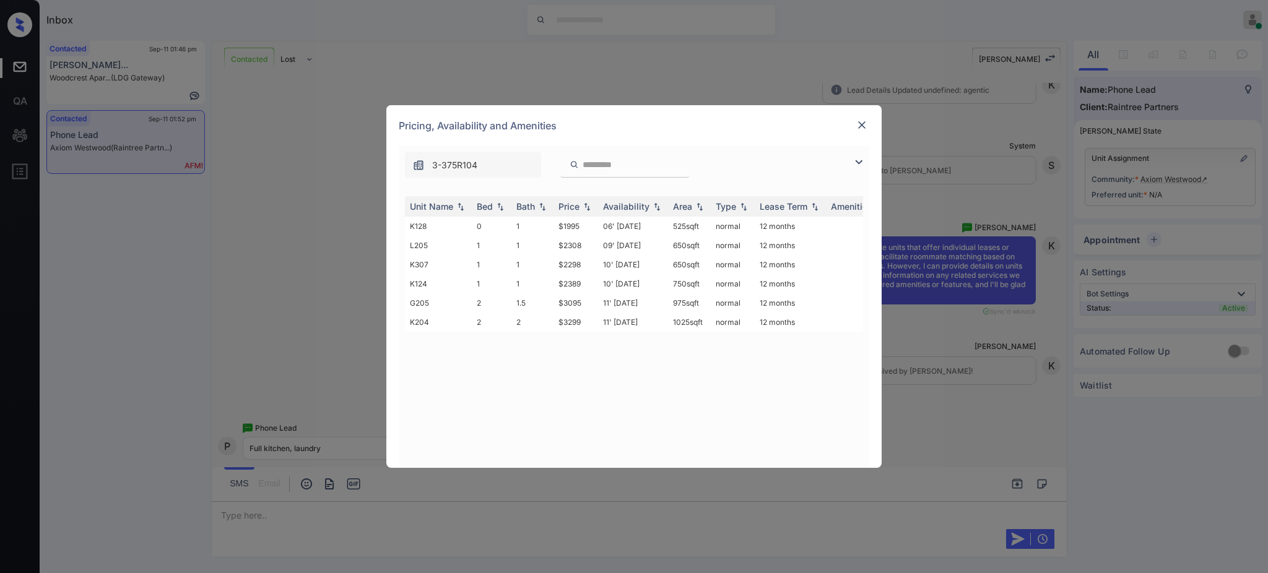
click at [856, 130] on img at bounding box center [862, 125] width 12 height 12
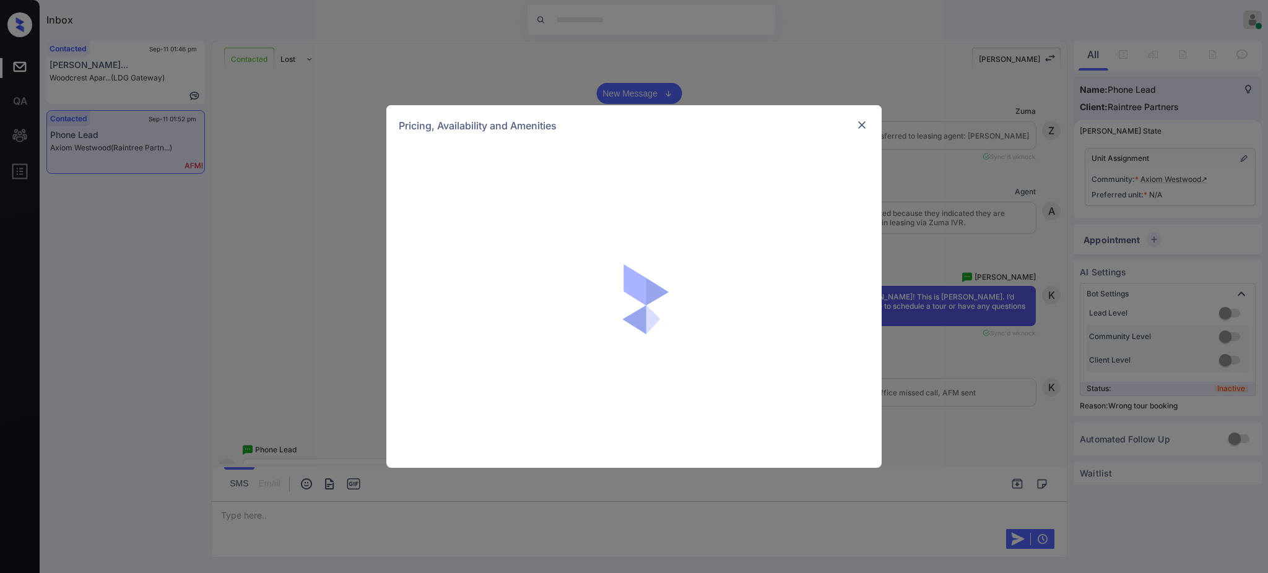
scroll to position [1610, 0]
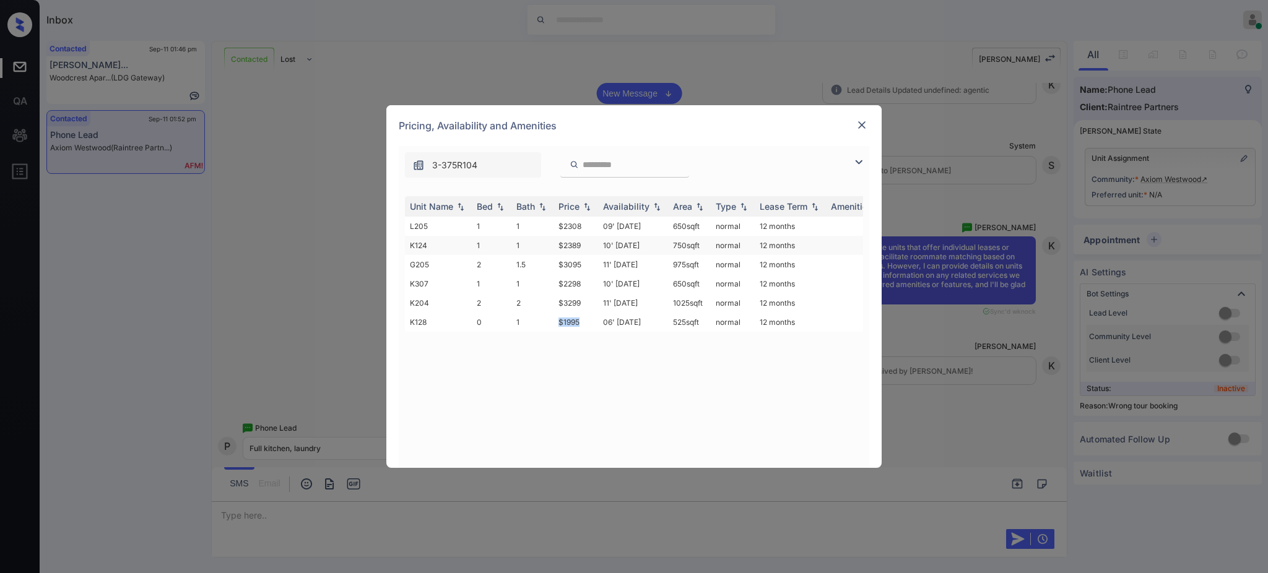
drag, startPoint x: 546, startPoint y: 324, endPoint x: 785, endPoint y: 253, distance: 248.6
click at [588, 327] on tr "K128 0 1 $1995 06' [DATE] 525 sqft normal 12 months" at bounding box center [728, 322] width 647 height 19
copy tr "$1995"
click at [860, 124] on img at bounding box center [862, 125] width 12 height 12
